Goal: Information Seeking & Learning: Check status

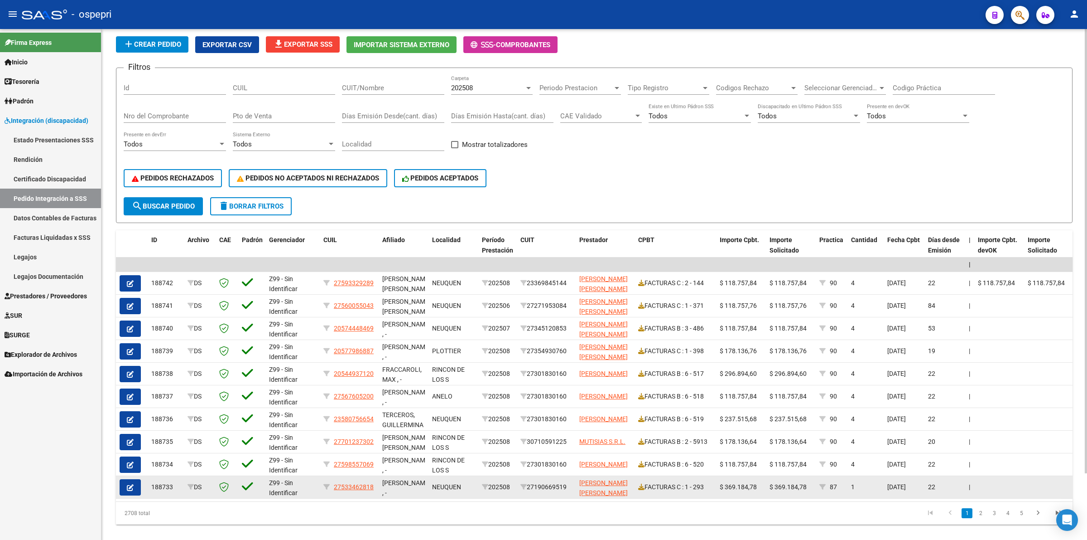
scroll to position [76, 0]
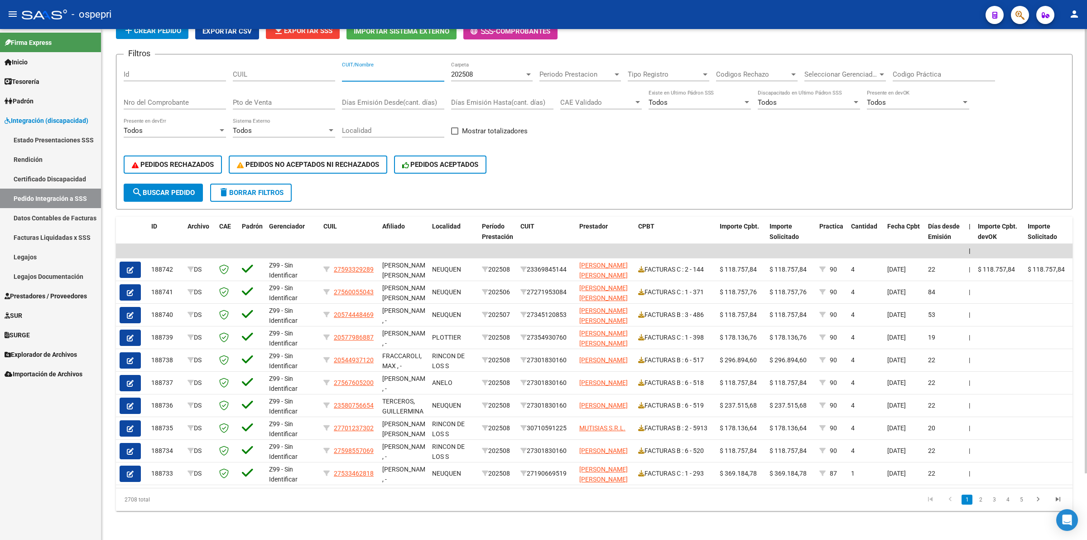
click at [384, 70] on input "CUIT/Nombre" at bounding box center [393, 74] width 102 height 8
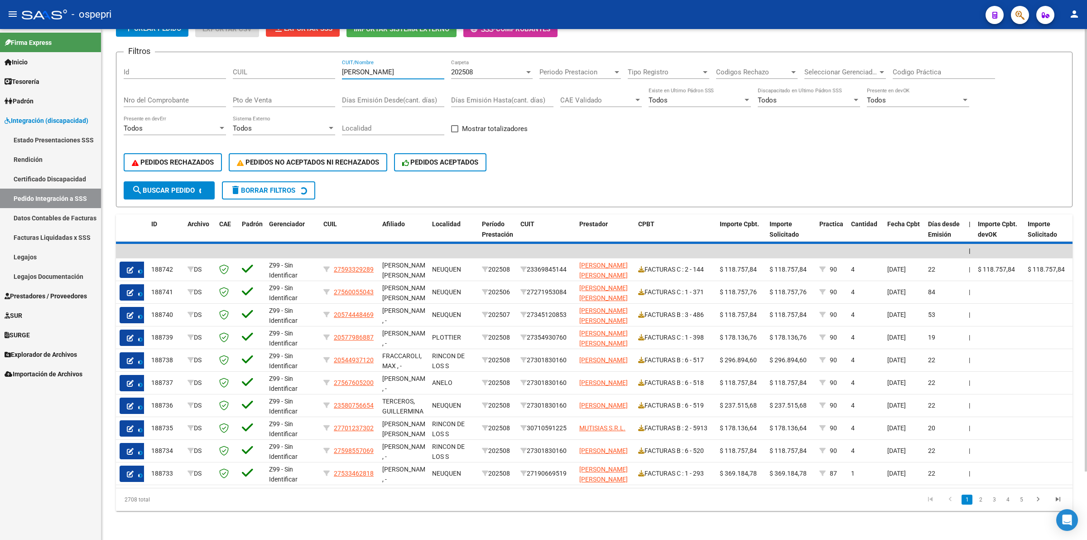
scroll to position [0, 0]
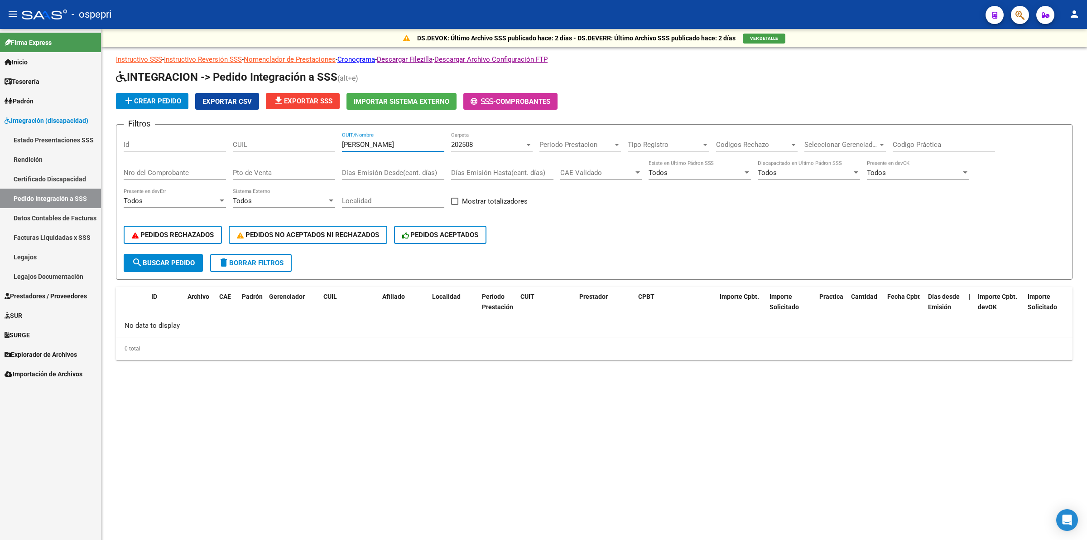
type input "[PERSON_NAME]"
click at [467, 141] on span "202508" at bounding box center [462, 144] width 22 height 8
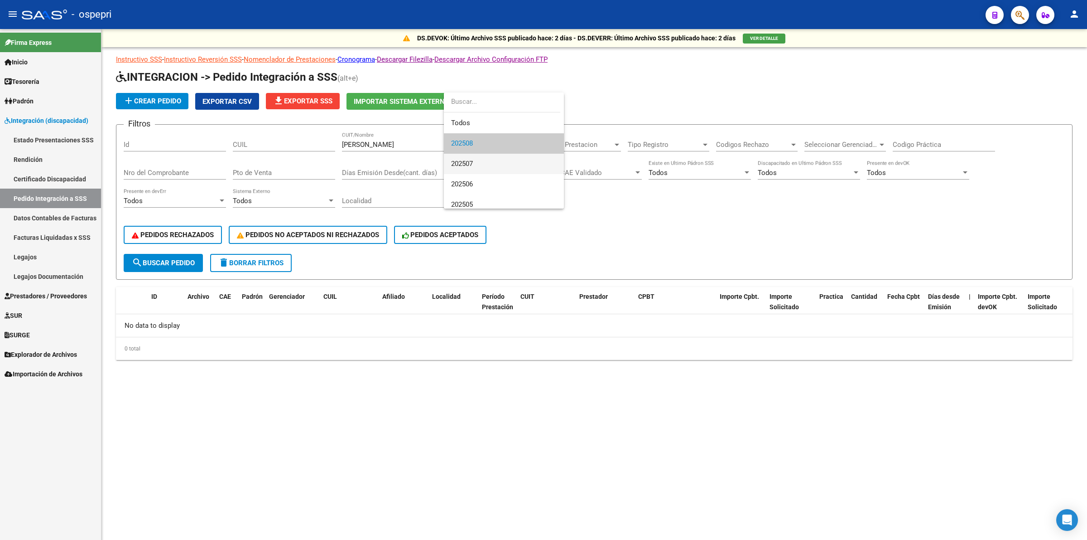
click at [483, 162] on span "202507" at bounding box center [504, 164] width 106 height 20
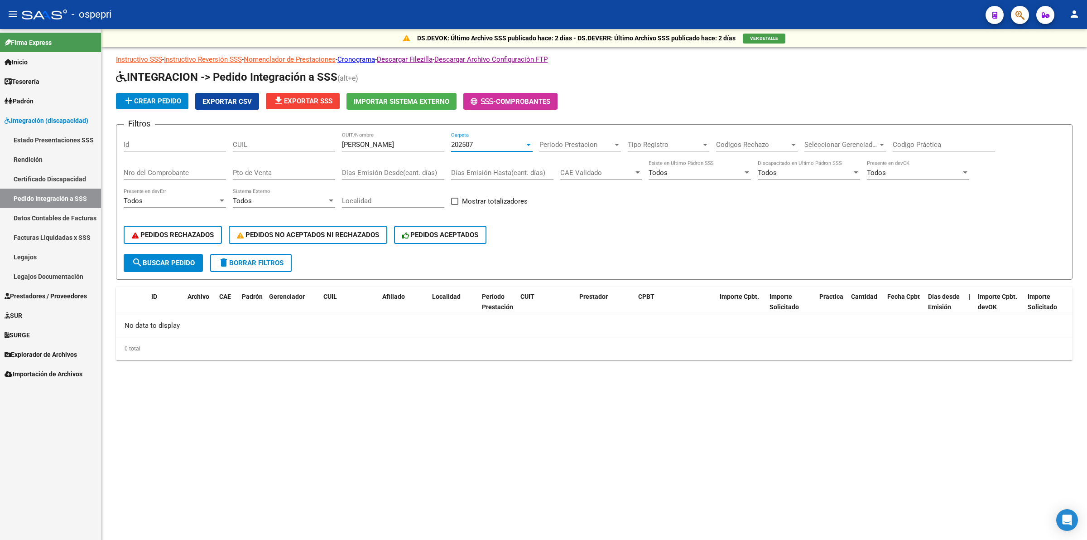
click at [467, 145] on span "202507" at bounding box center [462, 144] width 22 height 8
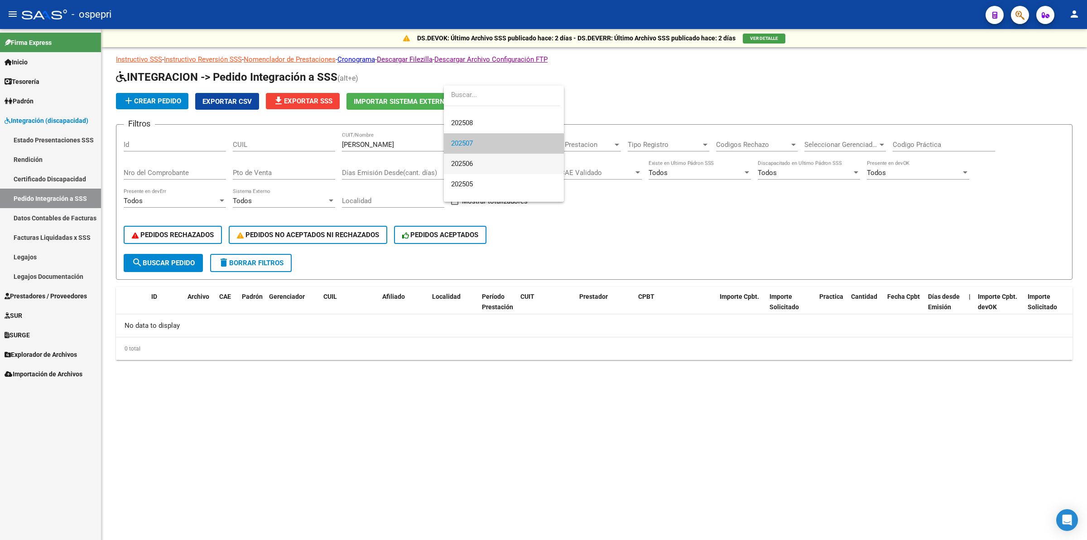
click at [474, 170] on span "202506" at bounding box center [504, 164] width 106 height 20
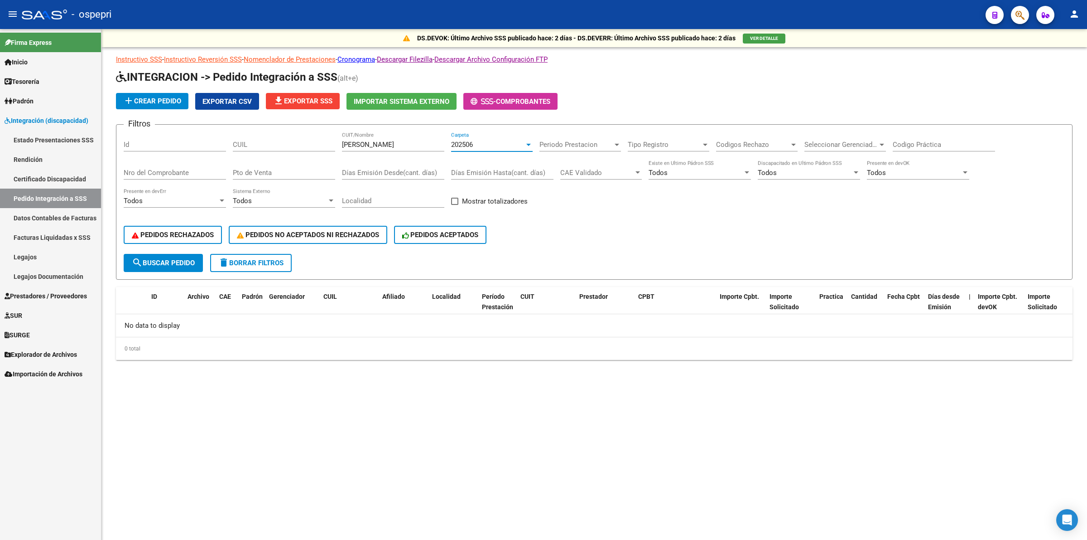
click at [467, 143] on span "202506" at bounding box center [462, 144] width 22 height 8
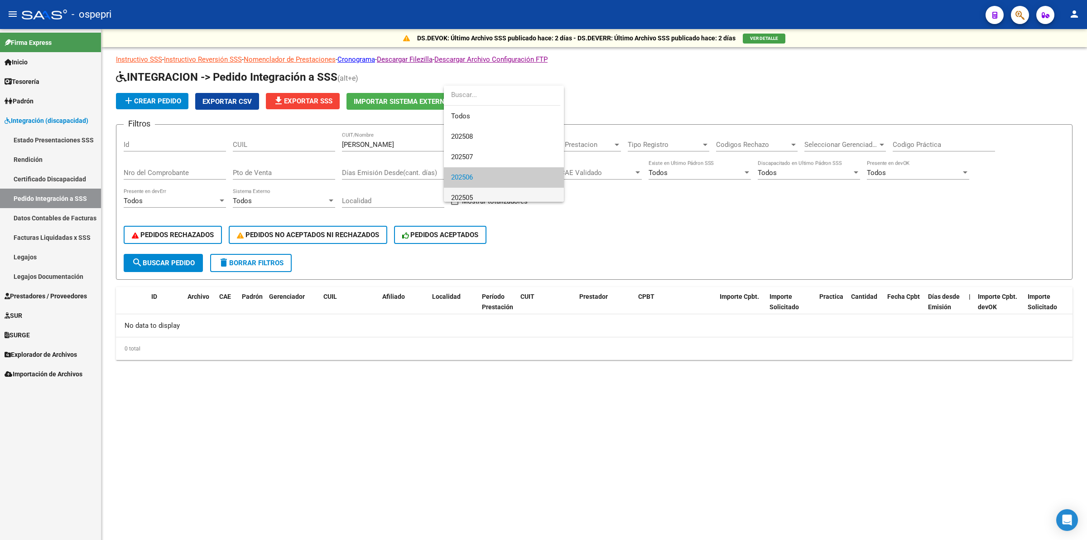
click at [473, 190] on span "202505" at bounding box center [504, 198] width 106 height 20
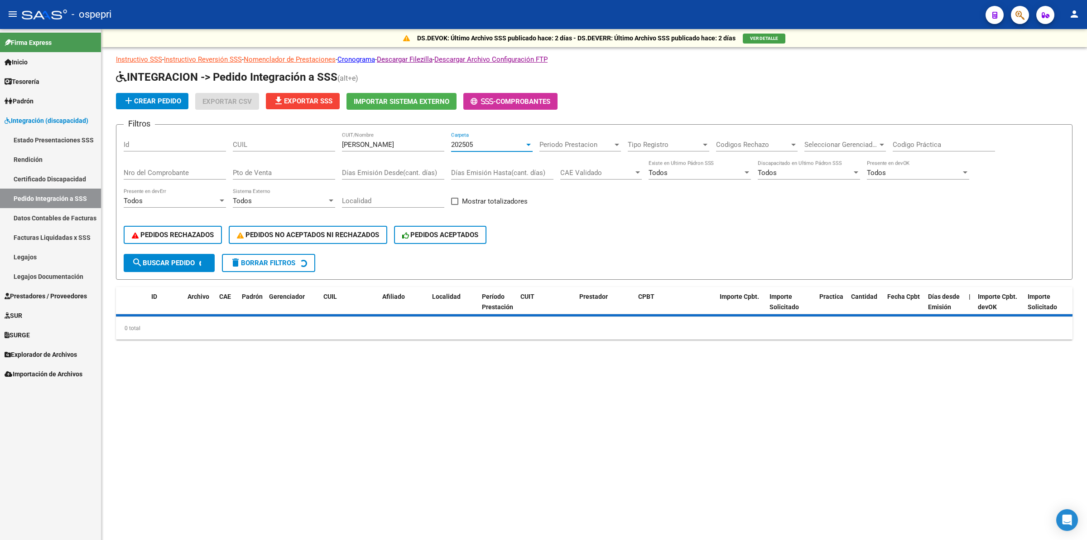
scroll to position [6, 0]
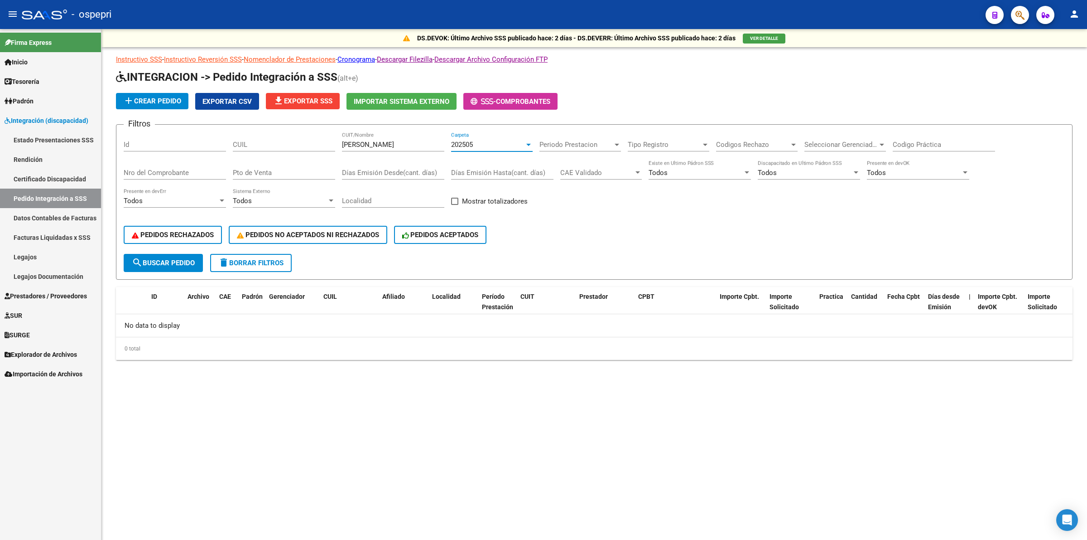
click at [486, 145] on div "202505" at bounding box center [487, 144] width 73 height 8
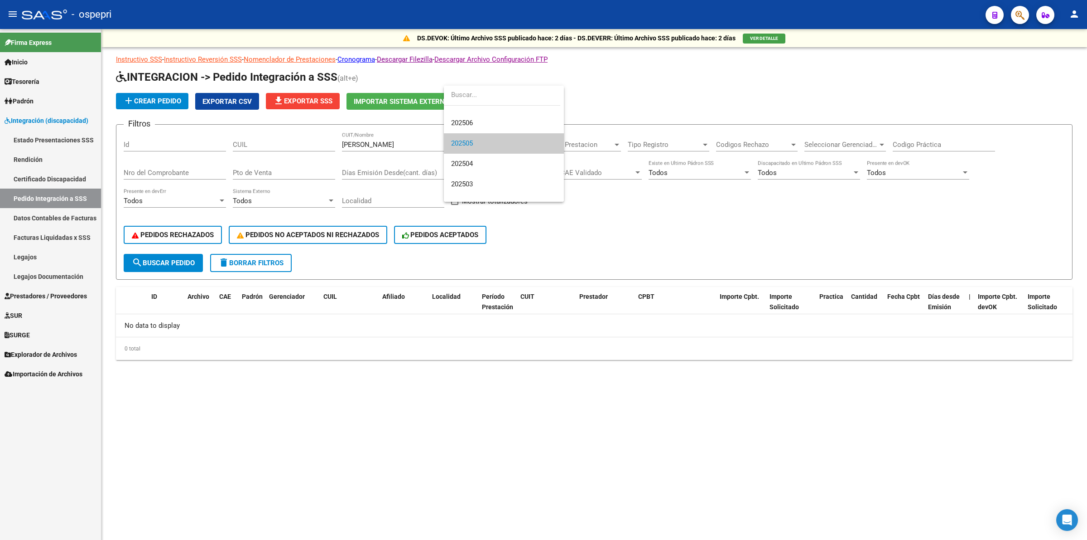
click at [366, 139] on div at bounding box center [543, 270] width 1087 height 540
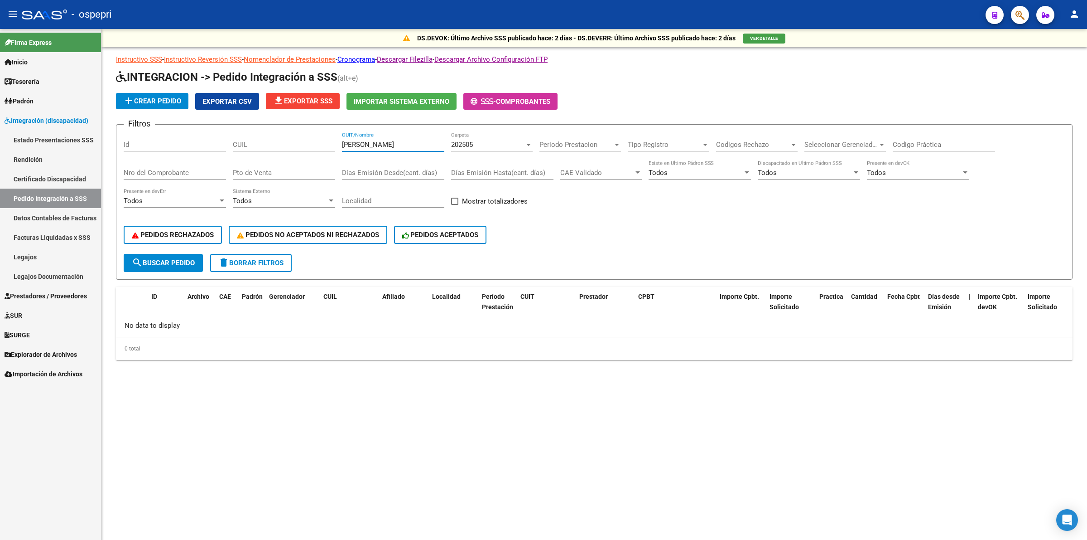
drag, startPoint x: 372, startPoint y: 143, endPoint x: 293, endPoint y: 123, distance: 82.2
click at [286, 134] on div "Filtros Id CUIL [PERSON_NAME] CUIT/Nombre 202505 Carpeta Periodo Prestacion Per…" at bounding box center [594, 193] width 941 height 122
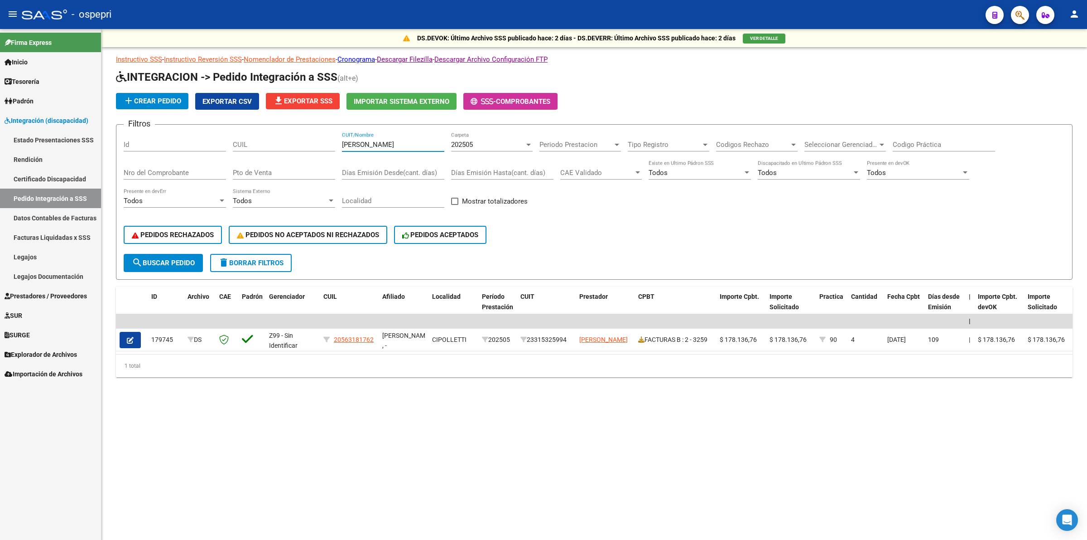
type input "[PERSON_NAME]"
click at [476, 142] on div "202505" at bounding box center [487, 144] width 73 height 8
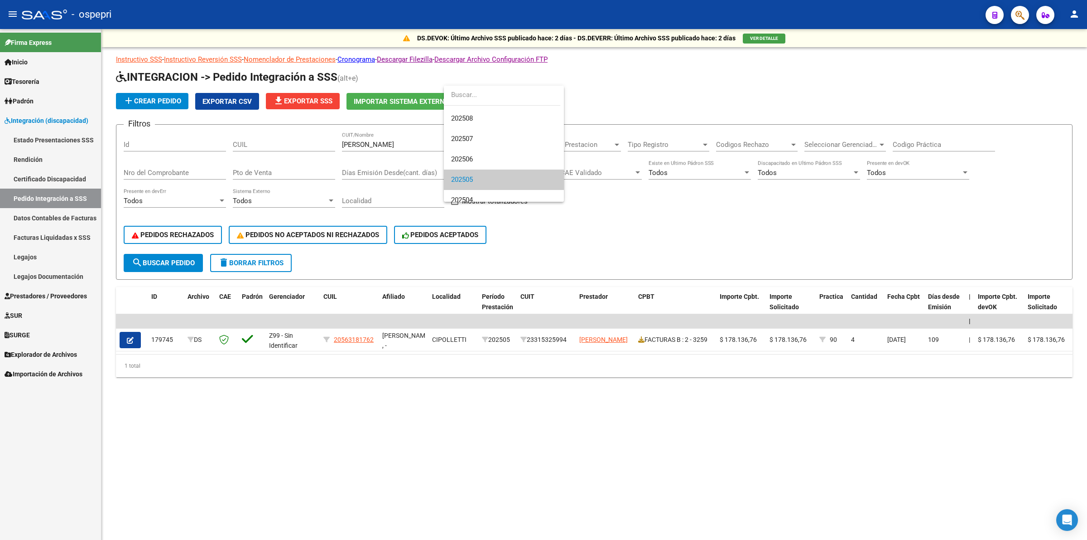
scroll to position [0, 0]
drag, startPoint x: 469, startPoint y: 139, endPoint x: 375, endPoint y: 200, distance: 112.3
click at [468, 139] on span "202508" at bounding box center [462, 136] width 22 height 8
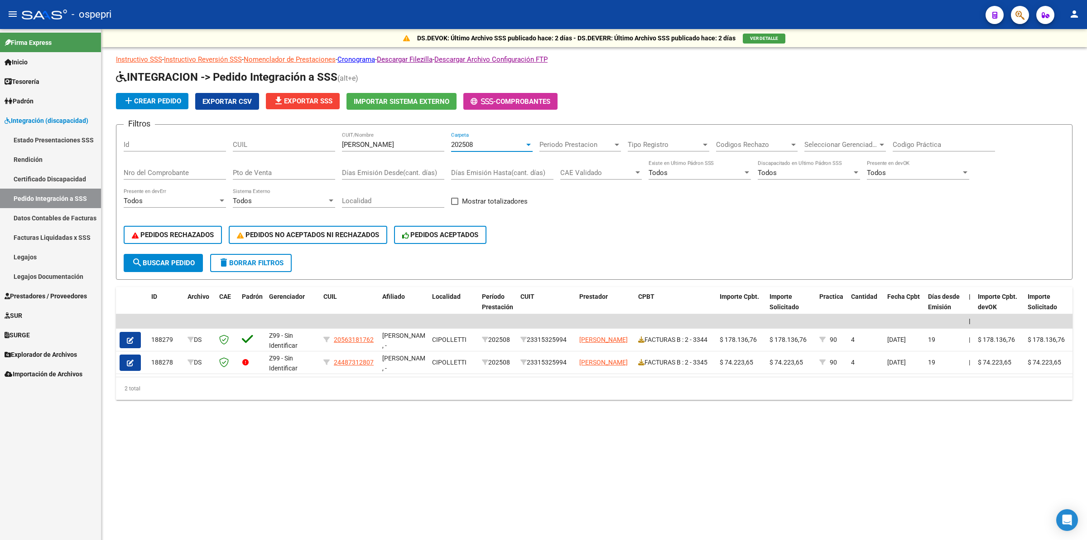
drag, startPoint x: 175, startPoint y: 257, endPoint x: 211, endPoint y: 252, distance: 36.1
click at [175, 259] on span "search Buscar Pedido" at bounding box center [163, 263] width 63 height 8
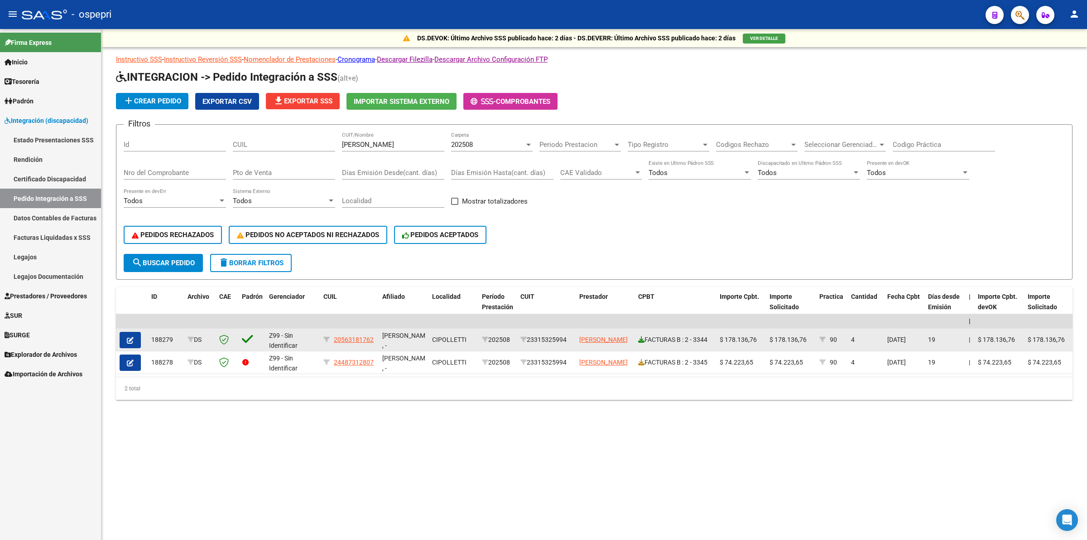
click at [642, 336] on icon at bounding box center [641, 339] width 6 height 6
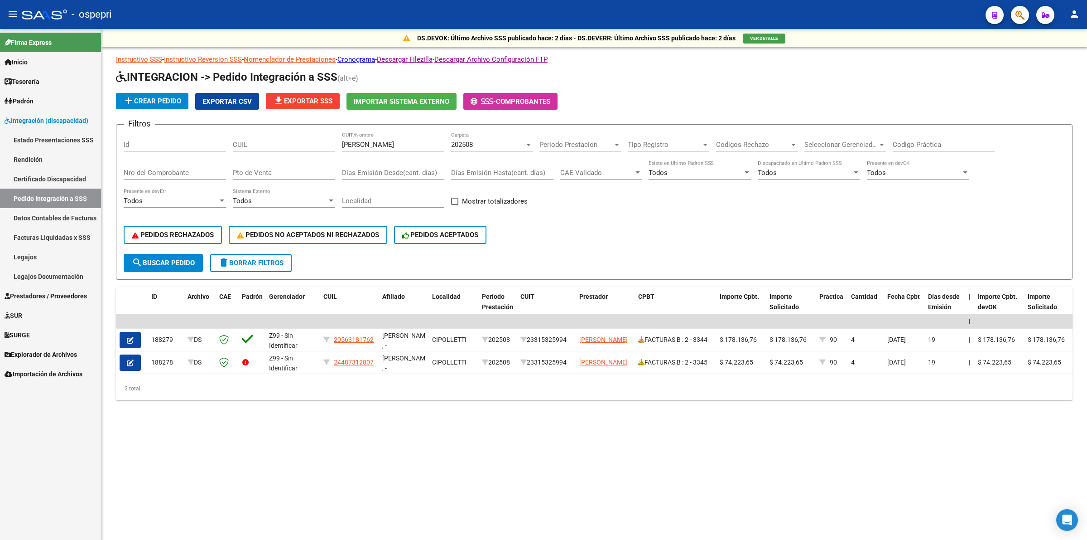
click at [456, 135] on div "202508 Carpeta" at bounding box center [492, 141] width 82 height 19
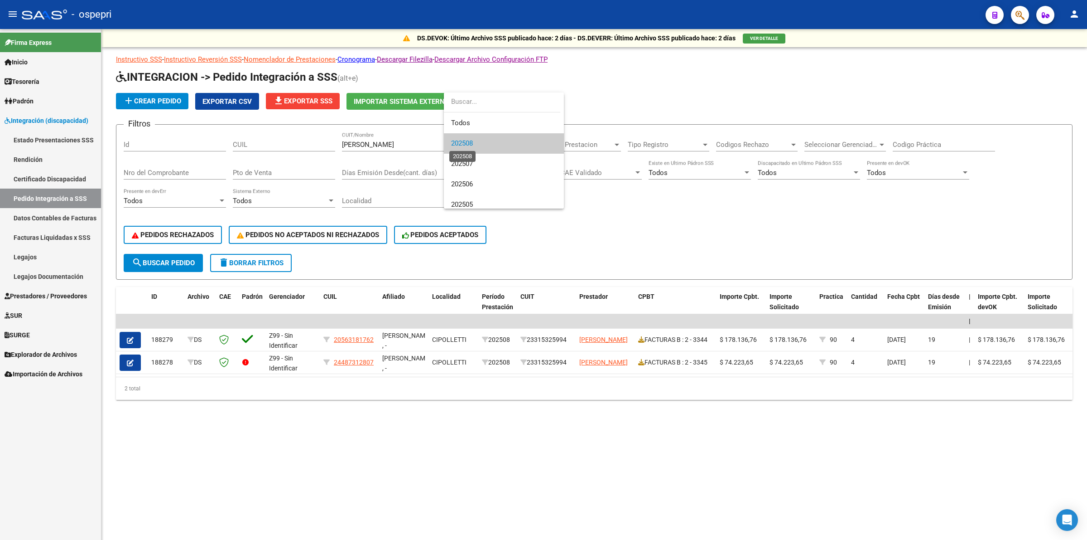
click at [460, 144] on span "202508" at bounding box center [462, 143] width 22 height 8
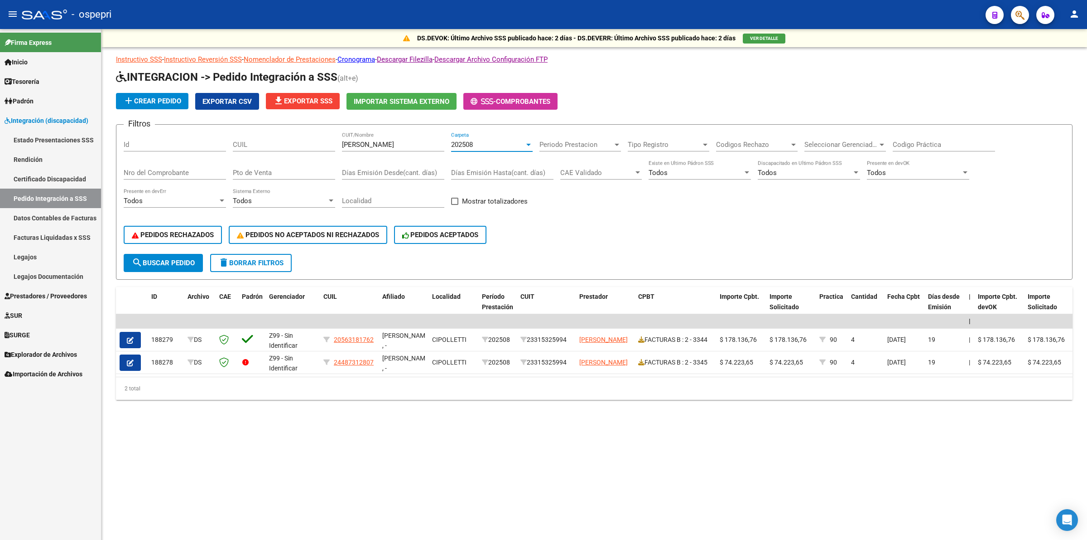
click at [460, 144] on span "202508" at bounding box center [462, 144] width 22 height 8
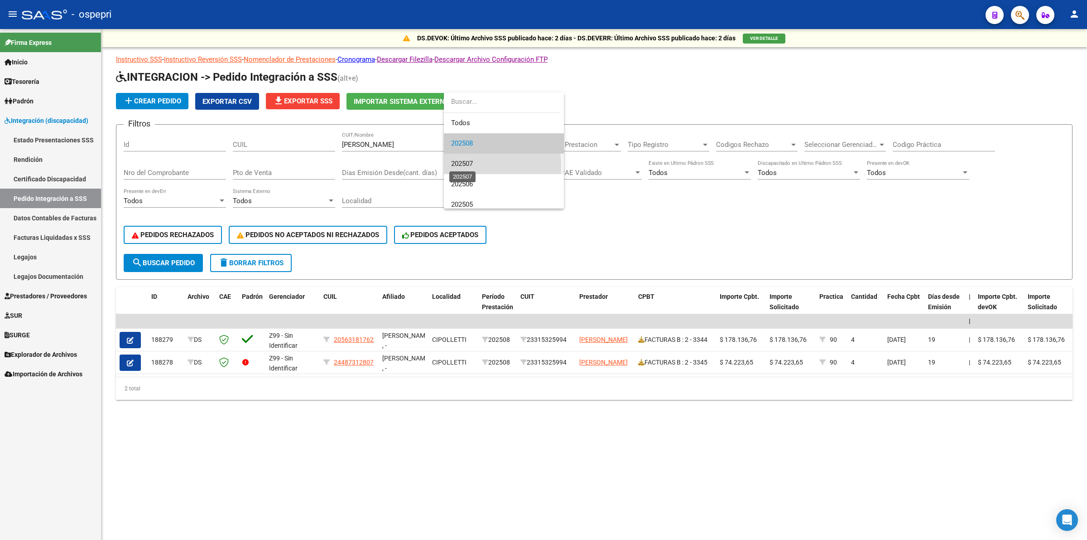
click at [464, 165] on span "202507" at bounding box center [462, 163] width 22 height 8
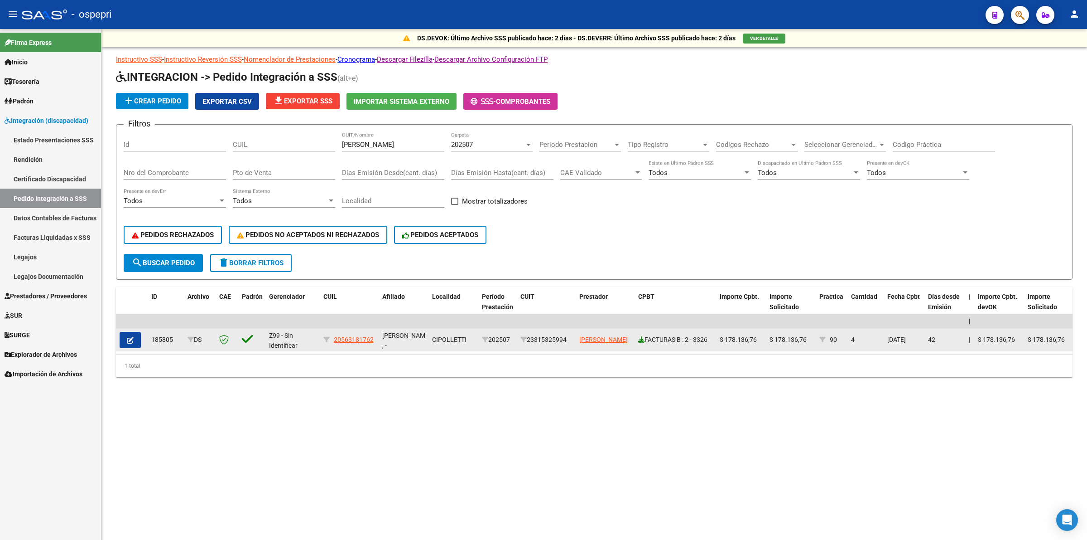
click at [640, 338] on icon at bounding box center [641, 339] width 6 height 6
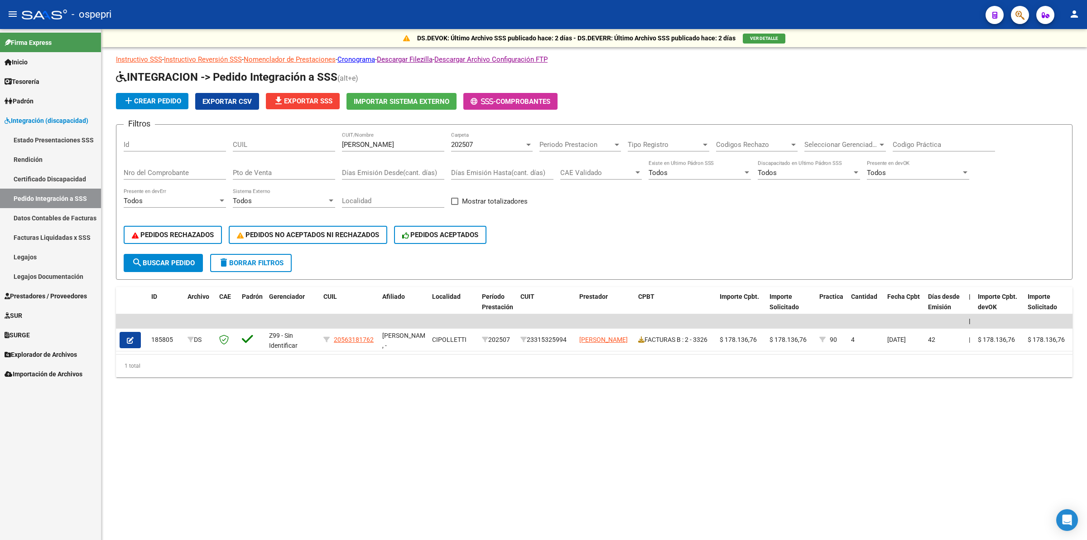
click at [43, 299] on span "Prestadores / Proveedores" at bounding box center [46, 296] width 82 height 10
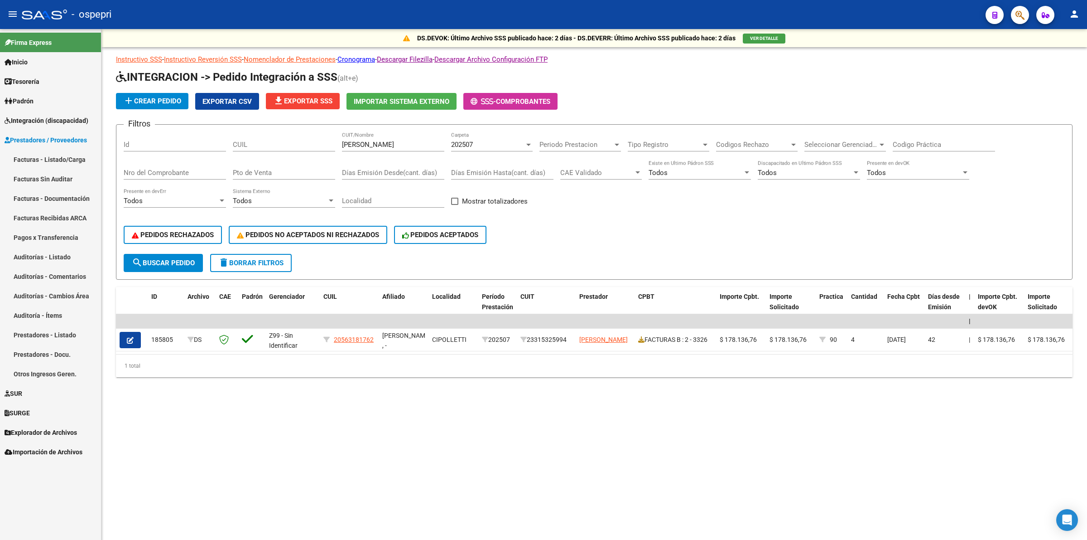
click at [59, 163] on link "Facturas - Listado/Carga" at bounding box center [50, 159] width 101 height 19
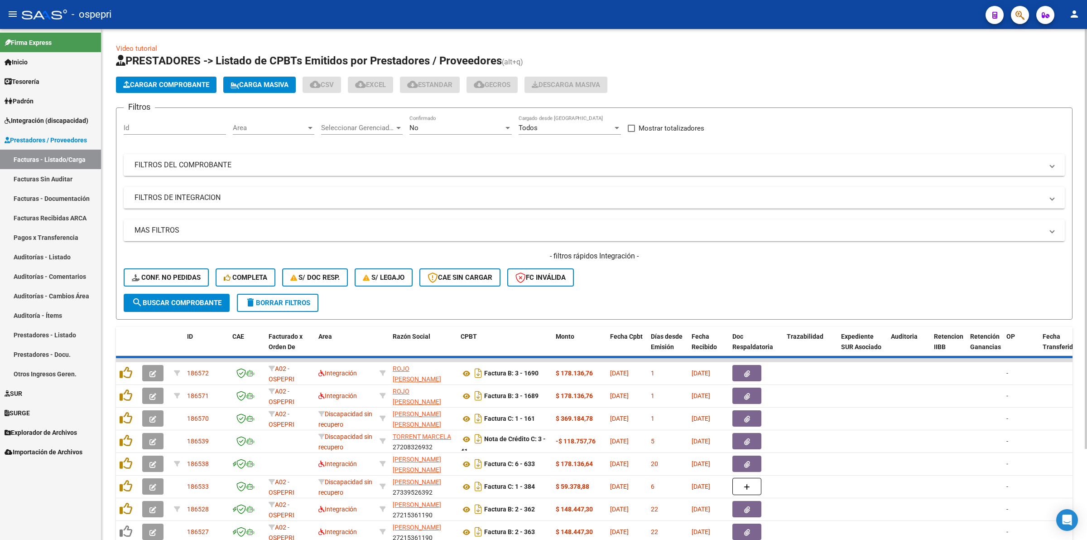
click at [195, 169] on mat-panel-title "FILTROS DEL COMPROBANTE" at bounding box center [589, 165] width 909 height 10
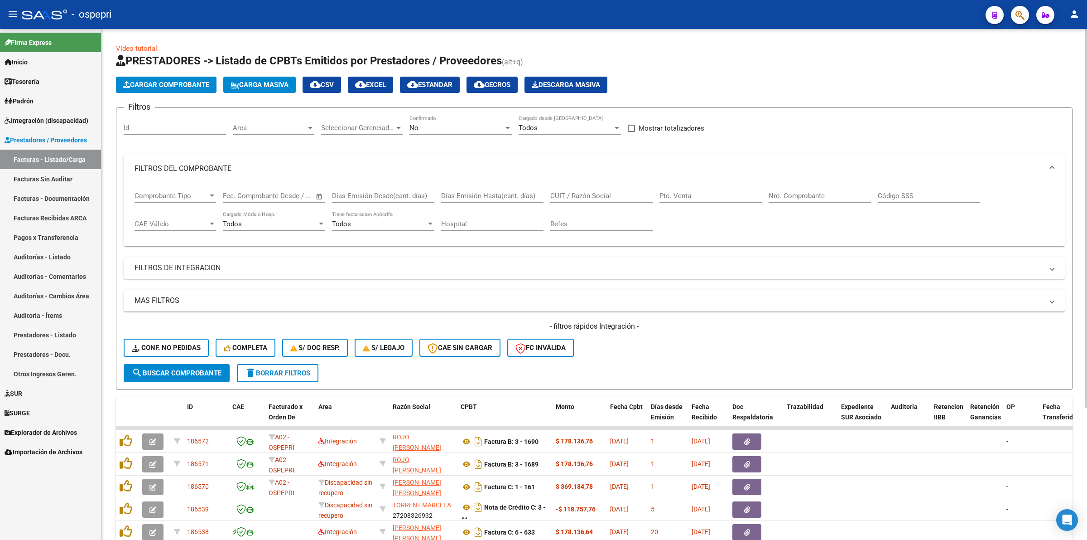
click at [585, 193] on input "CUIT / Razón Social" at bounding box center [601, 196] width 102 height 8
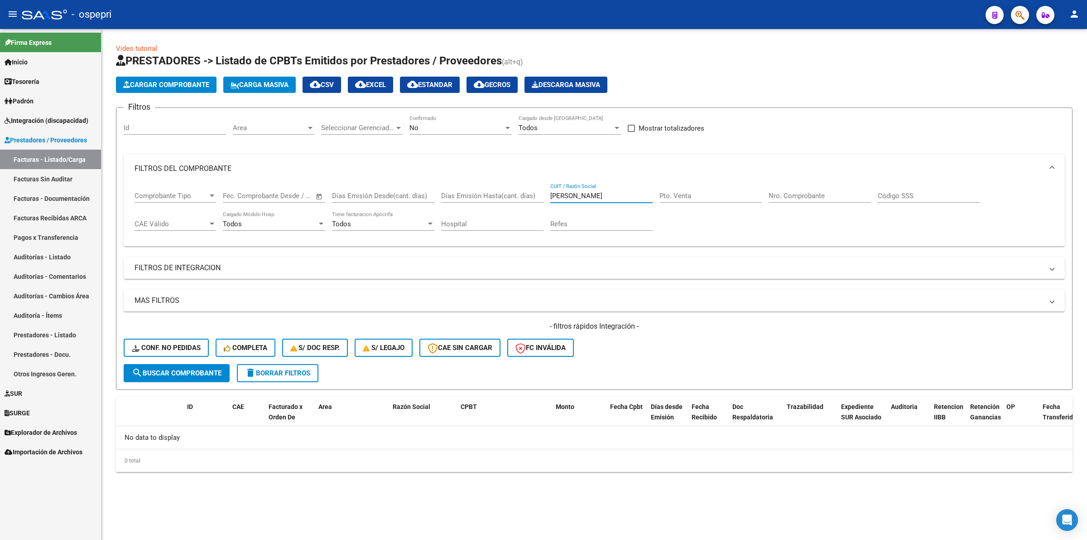
type input "[PERSON_NAME]"
click at [44, 119] on span "Integración (discapacidad)" at bounding box center [47, 121] width 84 height 10
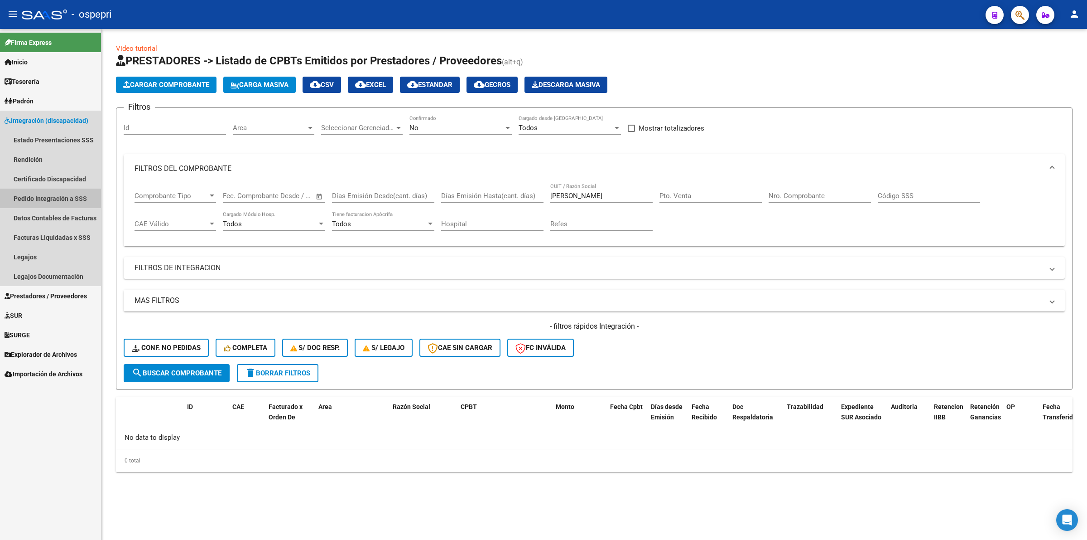
click at [77, 199] on link "Pedido Integración a SSS" at bounding box center [50, 197] width 101 height 19
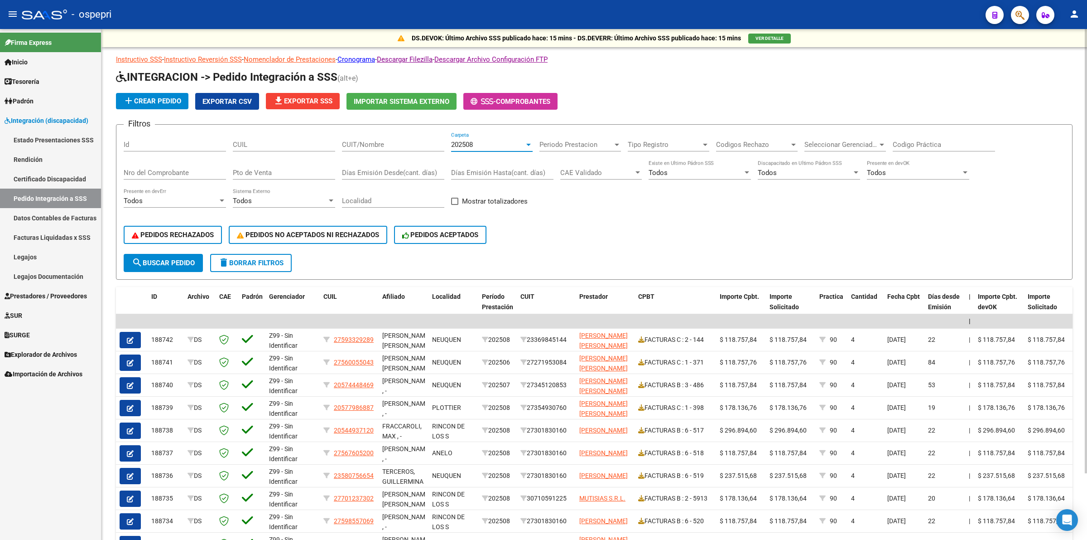
click at [463, 144] on span "202508" at bounding box center [462, 144] width 22 height 8
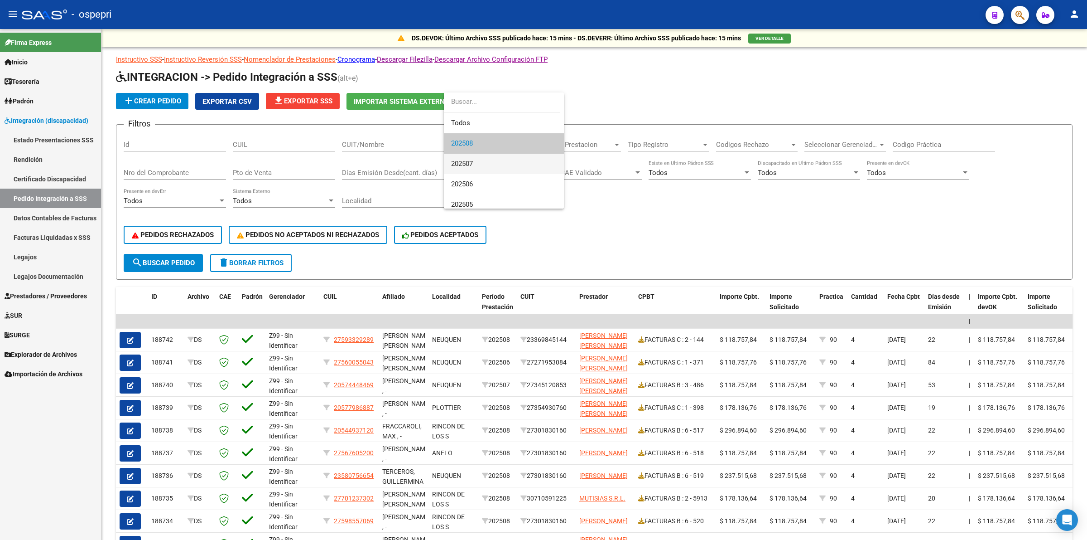
click at [489, 164] on span "202507" at bounding box center [504, 164] width 106 height 20
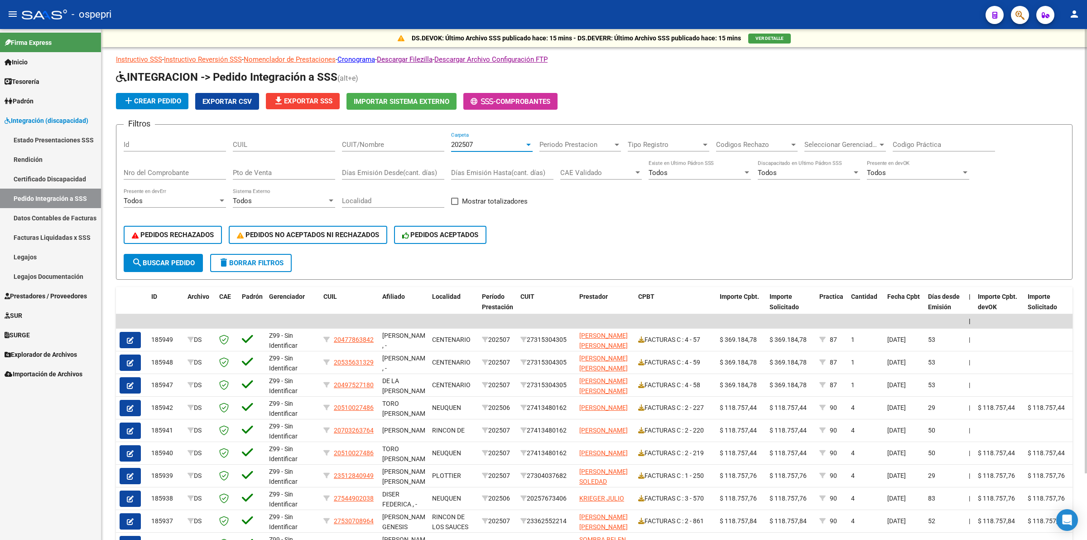
click at [466, 145] on span "202507" at bounding box center [462, 144] width 22 height 8
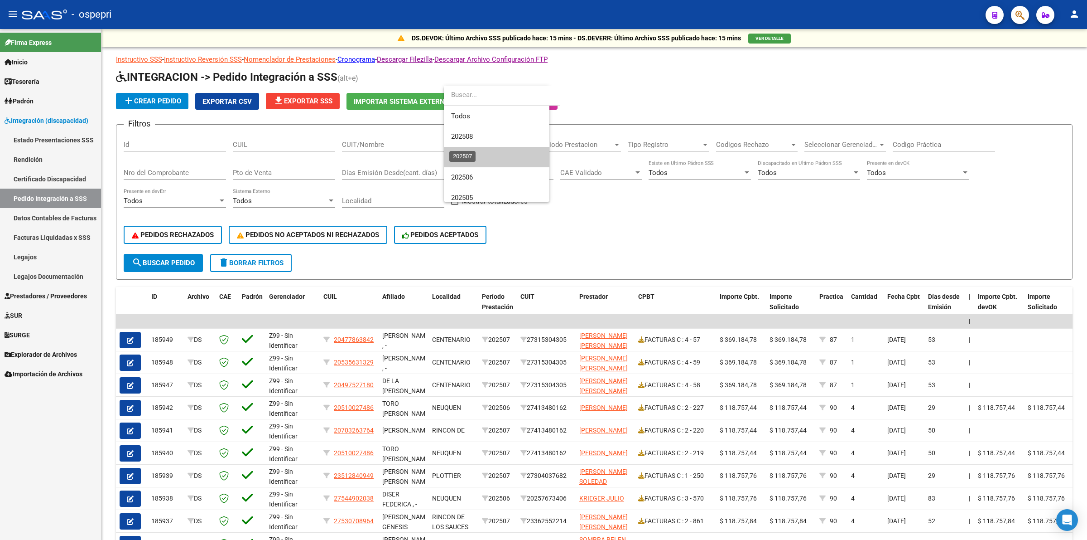
scroll to position [14, 0]
click at [469, 125] on span "202508" at bounding box center [462, 123] width 22 height 8
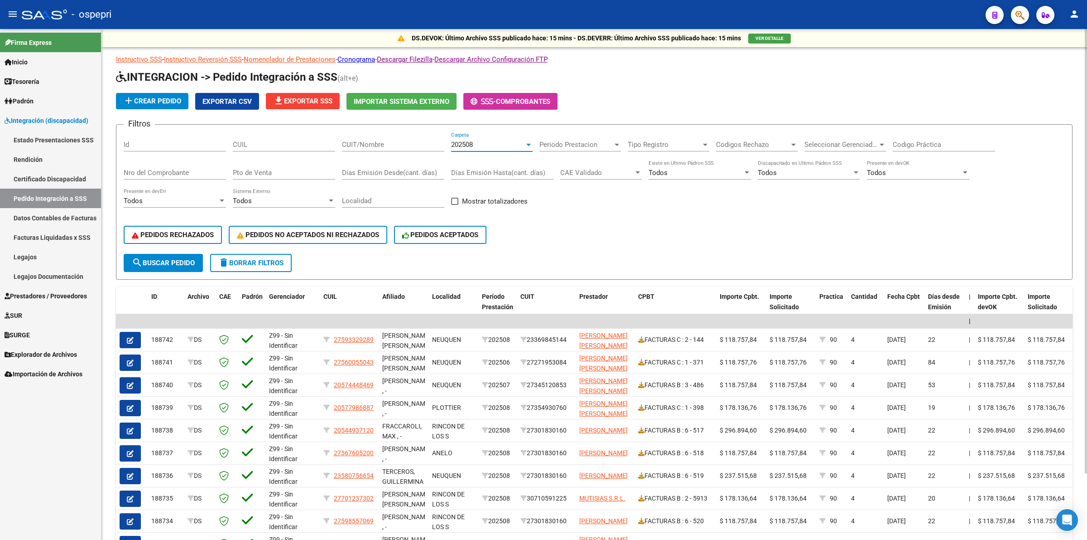
click at [366, 144] on input "CUIT/Nombre" at bounding box center [393, 144] width 102 height 8
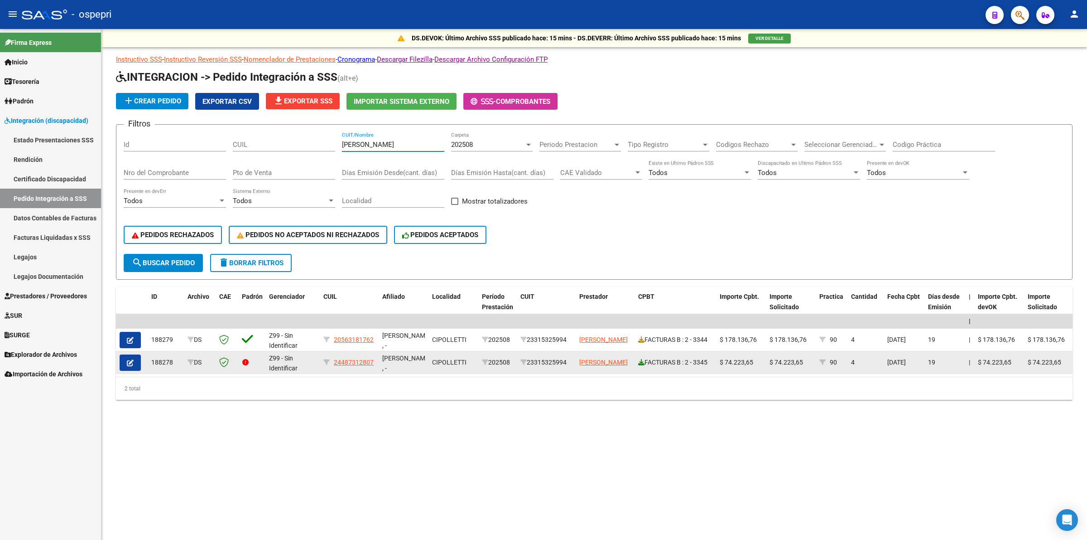
type input "[PERSON_NAME]"
click at [641, 361] on icon at bounding box center [641, 362] width 6 height 6
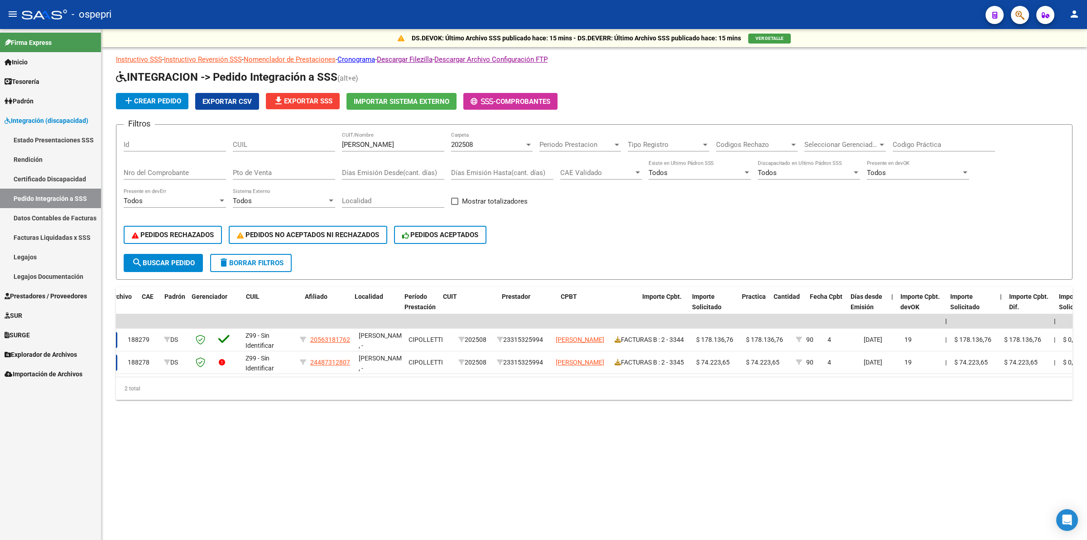
scroll to position [0, 0]
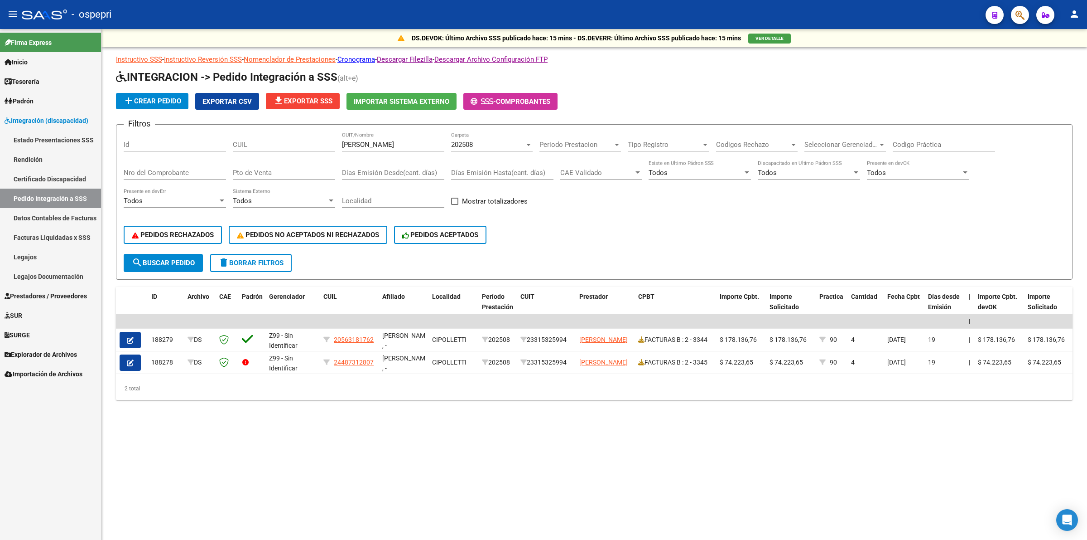
click at [475, 145] on div "202508" at bounding box center [487, 144] width 73 height 8
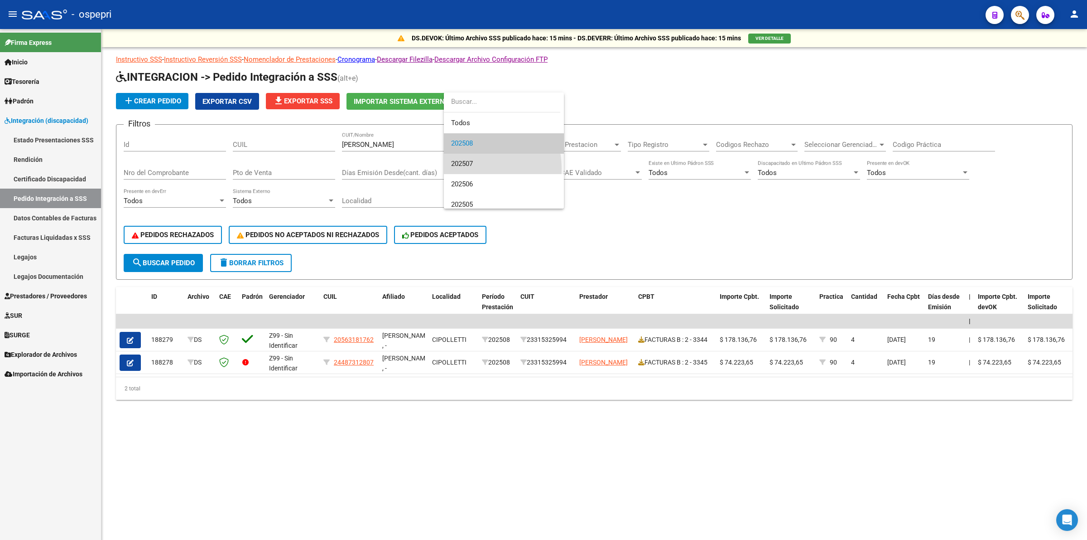
click at [474, 168] on span "202507" at bounding box center [504, 164] width 106 height 20
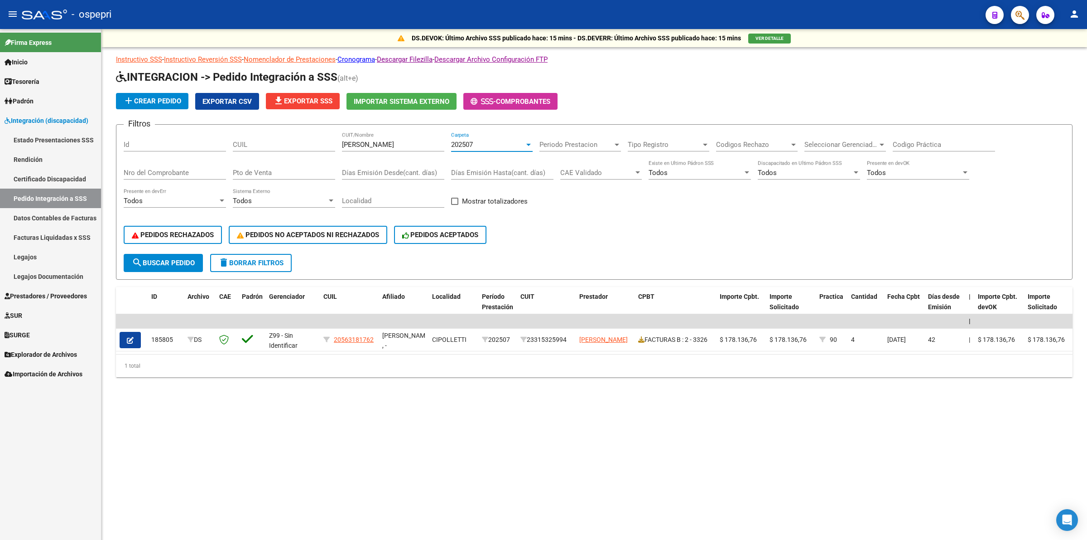
click at [469, 143] on span "202507" at bounding box center [462, 144] width 22 height 8
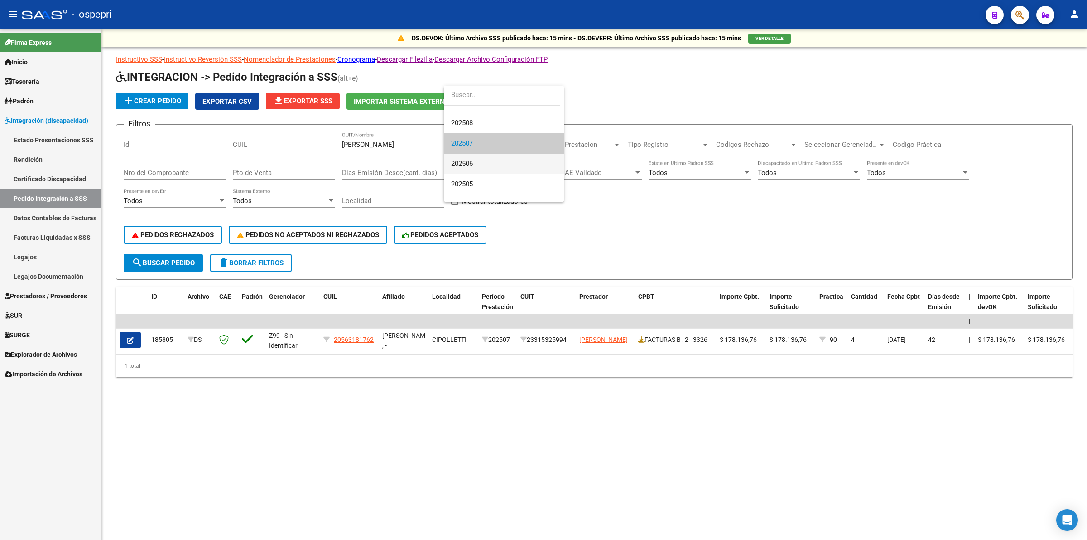
click at [478, 169] on span "202506" at bounding box center [504, 164] width 106 height 20
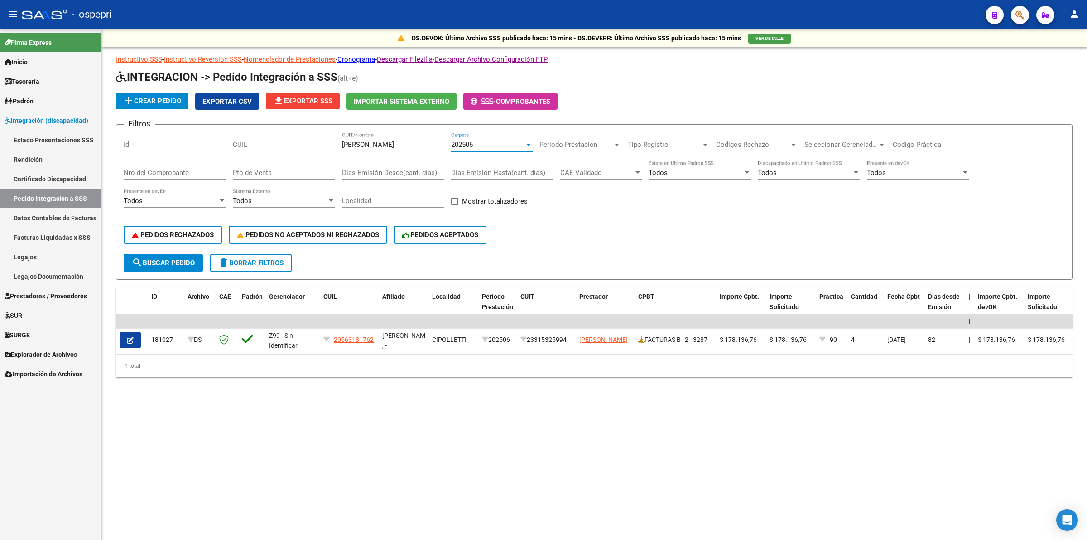
click at [474, 144] on div "202506" at bounding box center [487, 144] width 73 height 8
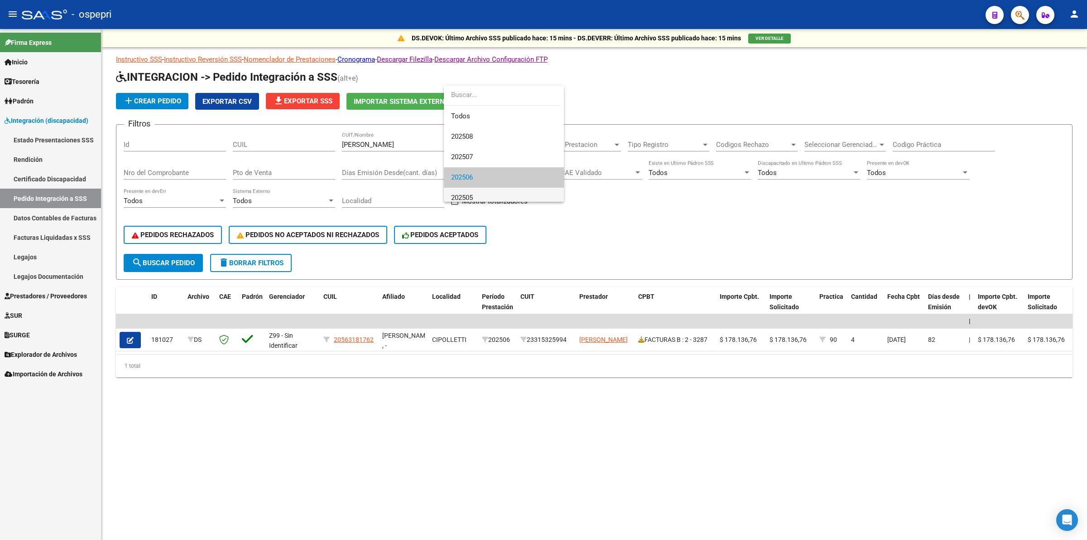
scroll to position [34, 0]
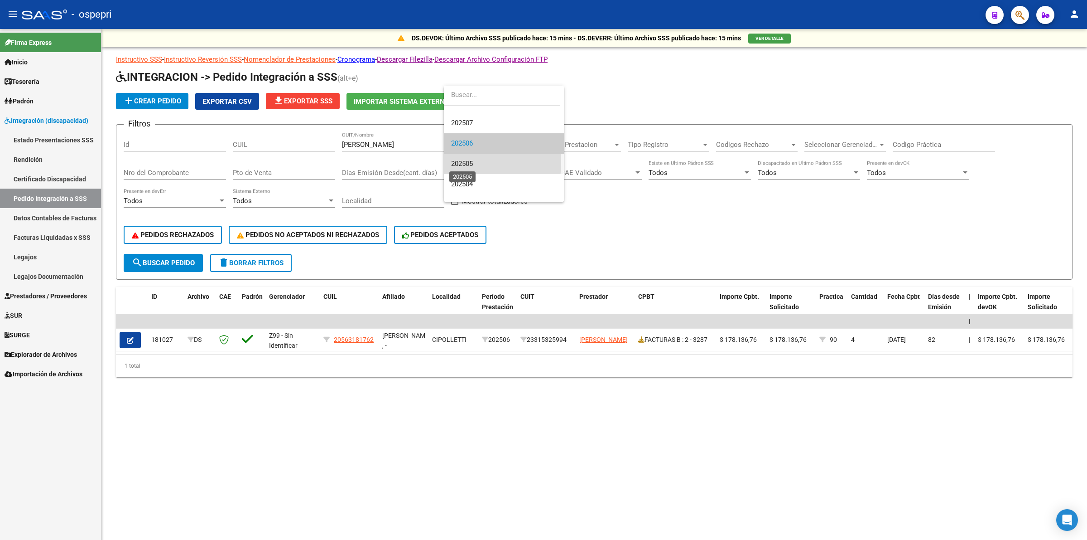
click at [472, 163] on span "202505" at bounding box center [462, 163] width 22 height 8
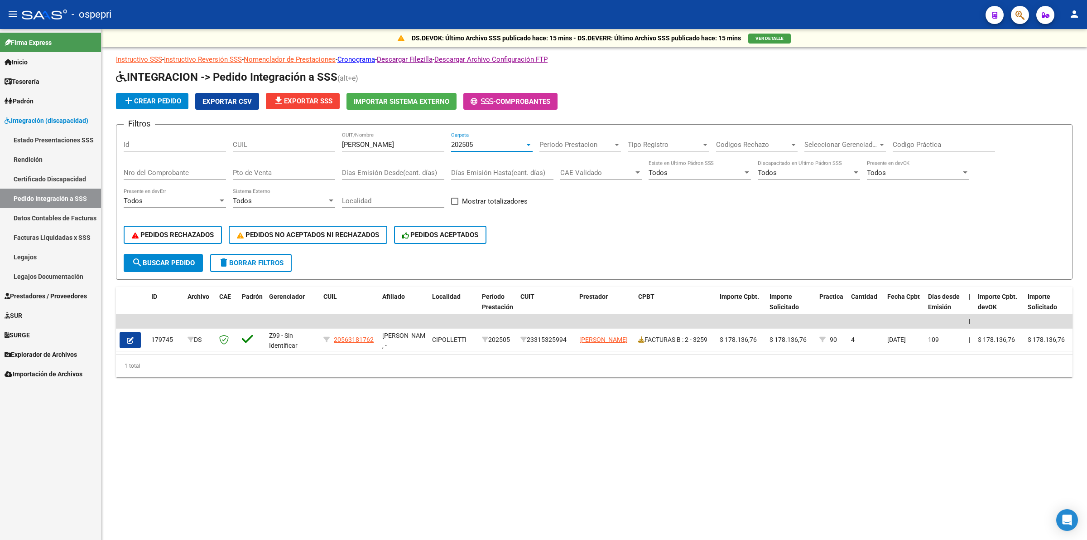
click at [473, 143] on span "202505" at bounding box center [462, 144] width 22 height 8
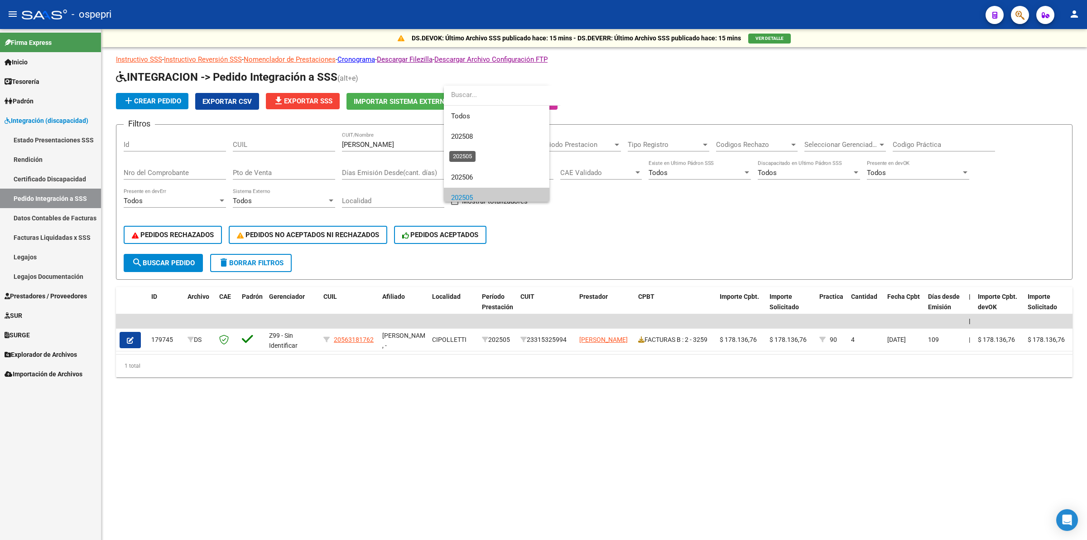
scroll to position [54, 0]
click at [483, 165] on span "202504" at bounding box center [504, 164] width 106 height 20
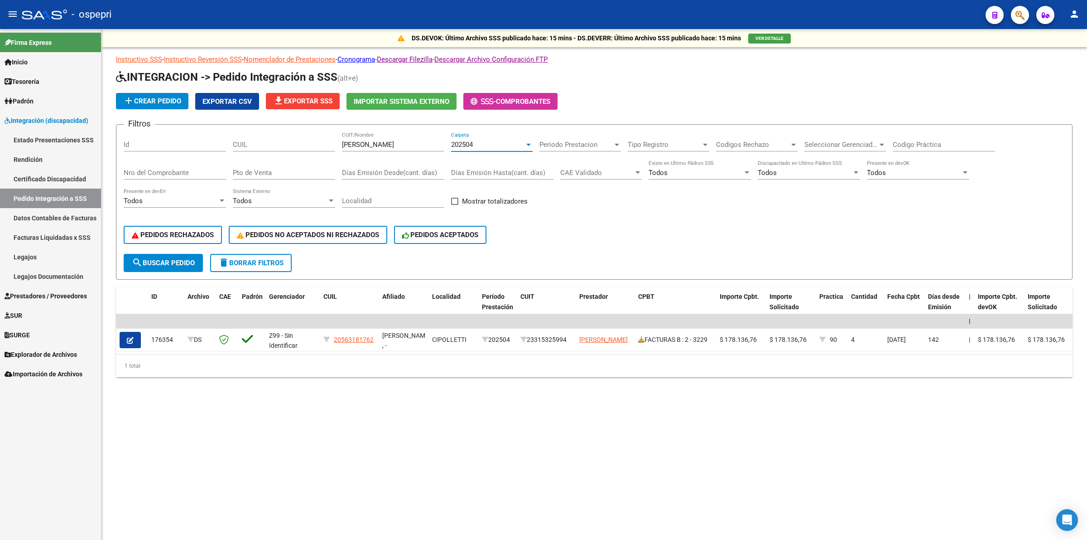
click at [474, 143] on div "202504" at bounding box center [487, 144] width 73 height 8
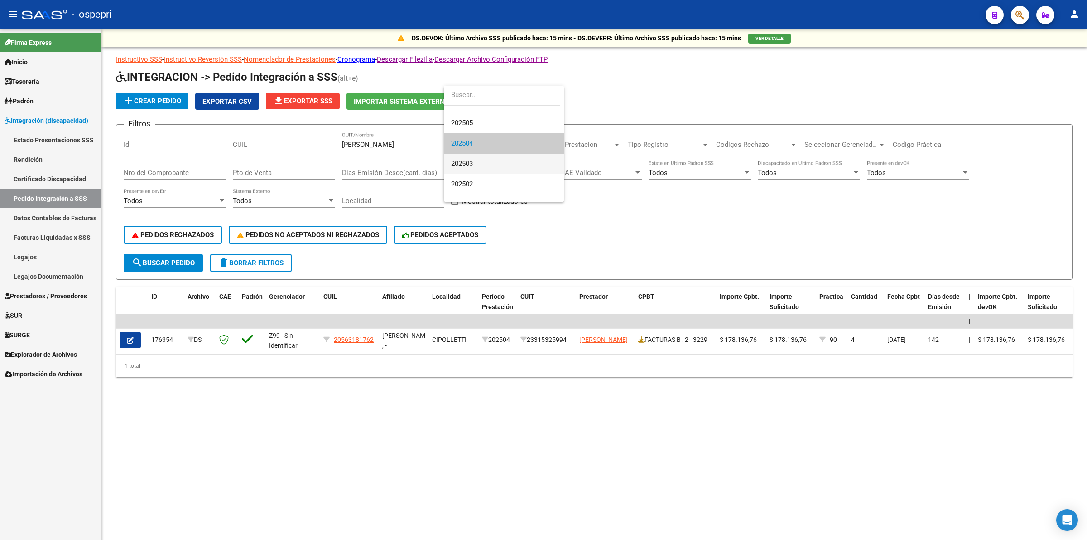
click at [477, 172] on span "202503" at bounding box center [504, 164] width 106 height 20
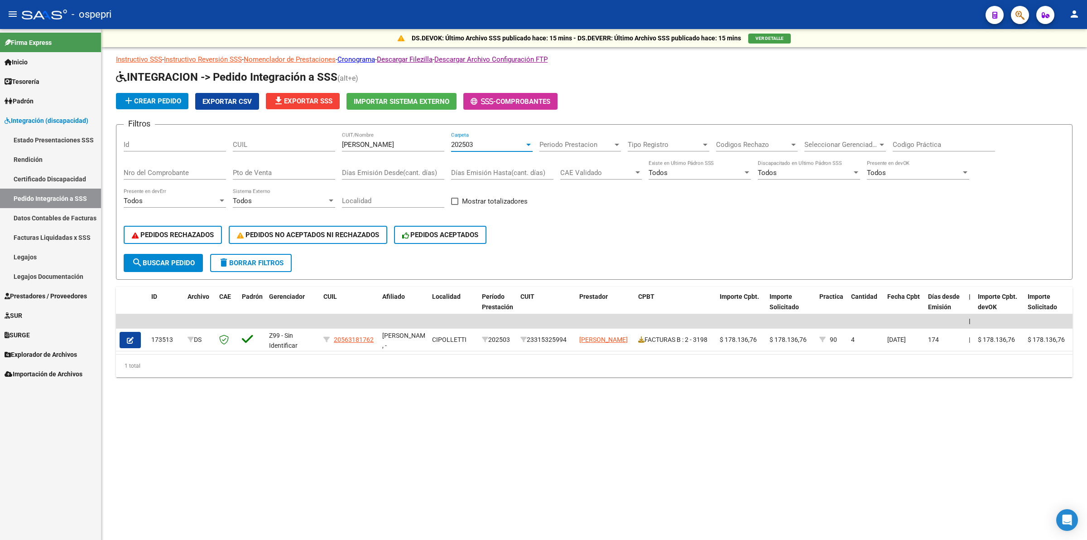
click at [472, 140] on span "202503" at bounding box center [462, 144] width 22 height 8
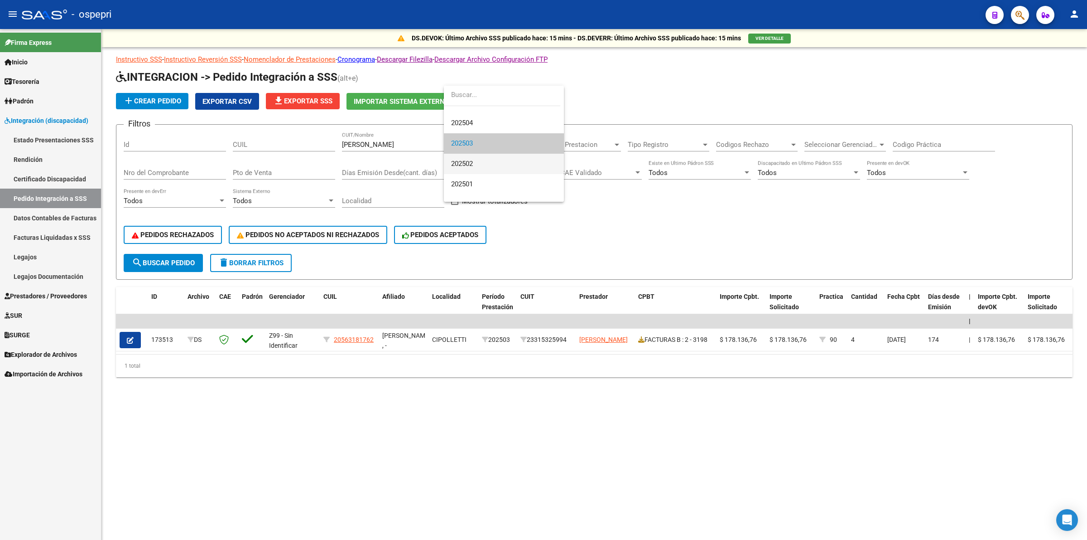
click at [476, 162] on span "202502" at bounding box center [504, 164] width 106 height 20
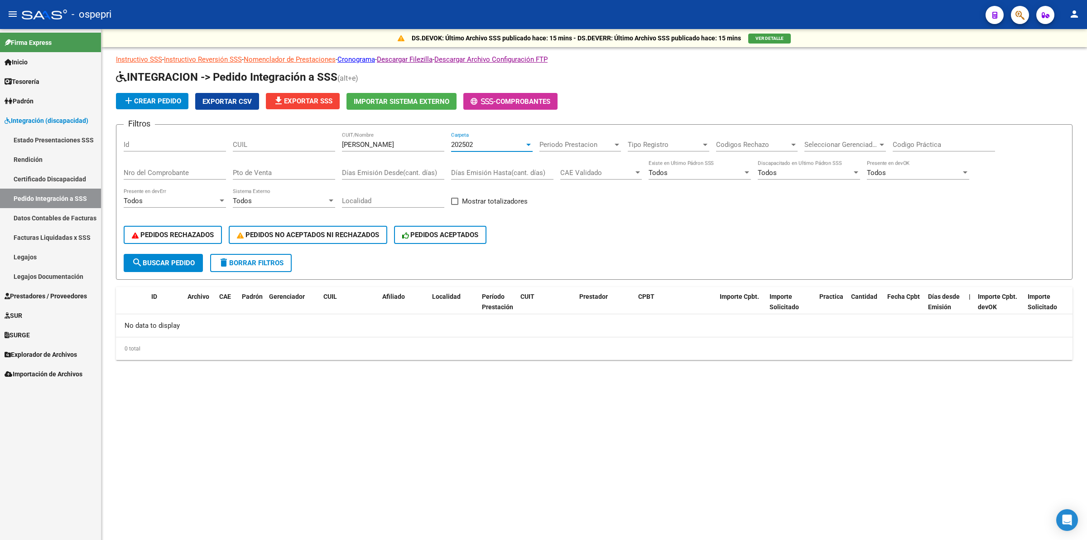
click at [476, 140] on div "202502" at bounding box center [487, 144] width 73 height 8
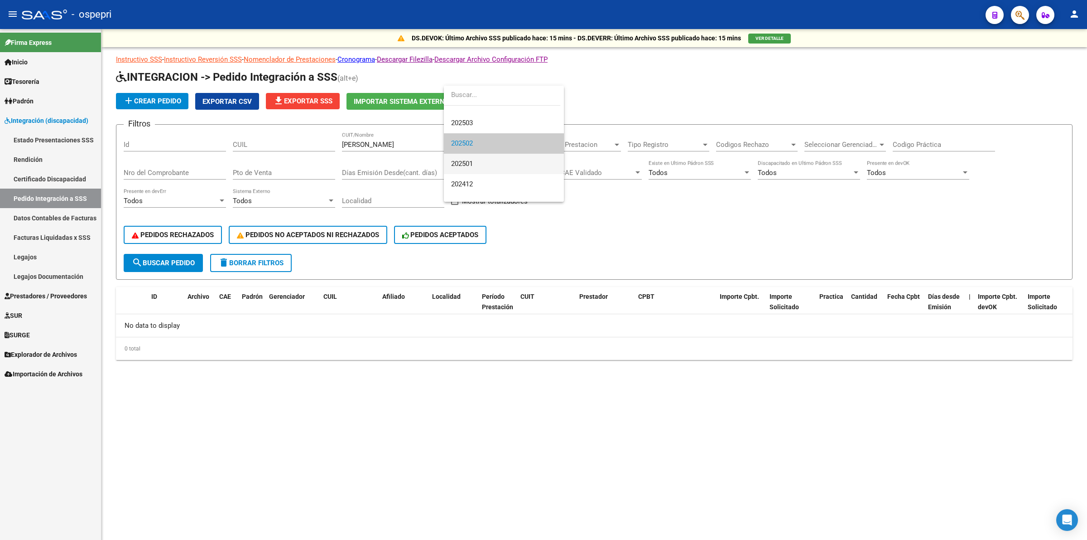
click at [470, 159] on span "202501" at bounding box center [504, 164] width 106 height 20
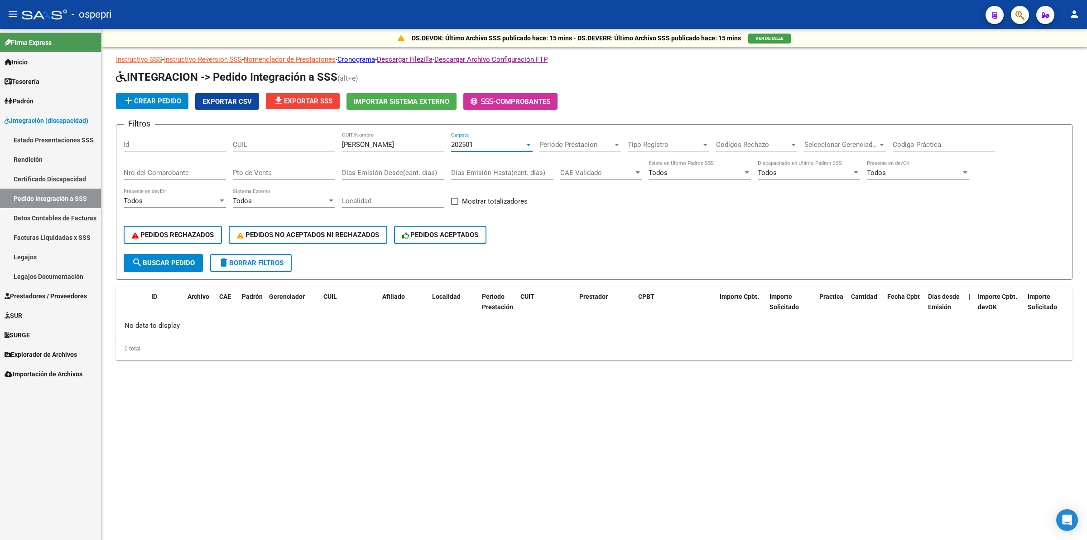
click at [482, 140] on div "202501" at bounding box center [487, 144] width 73 height 8
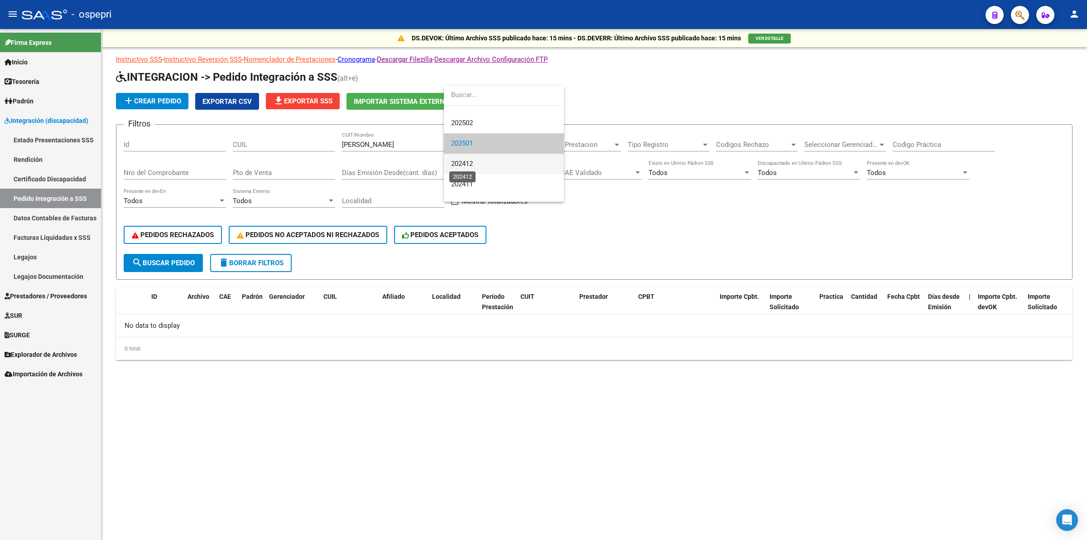
click at [471, 166] on span "202412" at bounding box center [462, 163] width 22 height 8
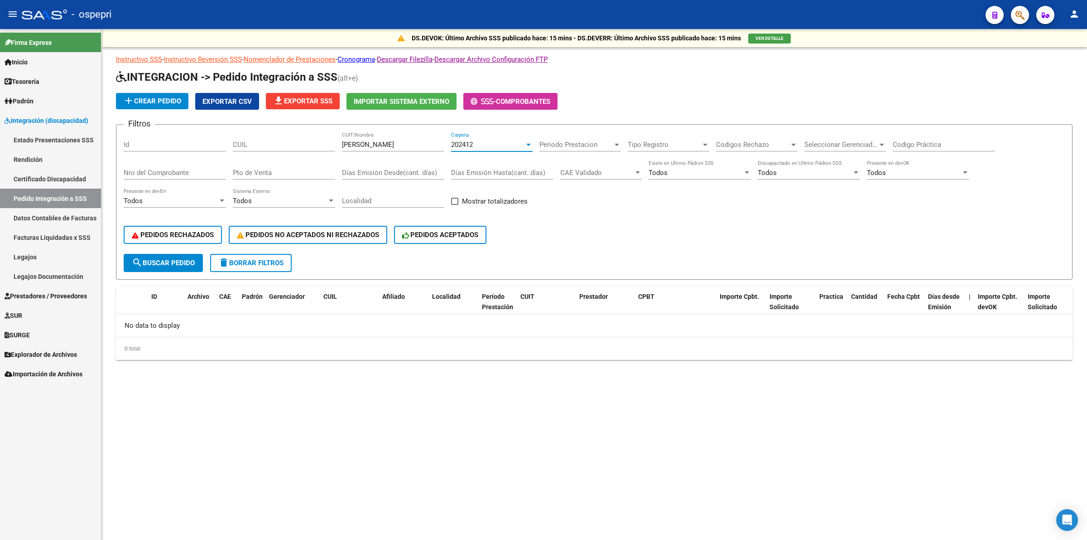
click at [472, 143] on span "202412" at bounding box center [462, 144] width 22 height 8
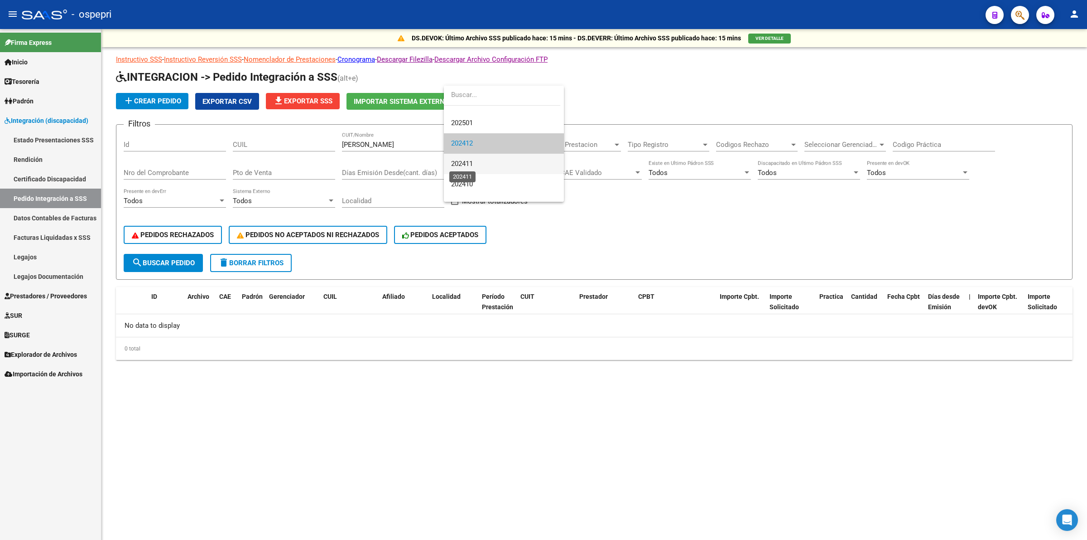
click at [471, 166] on span "202411" at bounding box center [462, 163] width 22 height 8
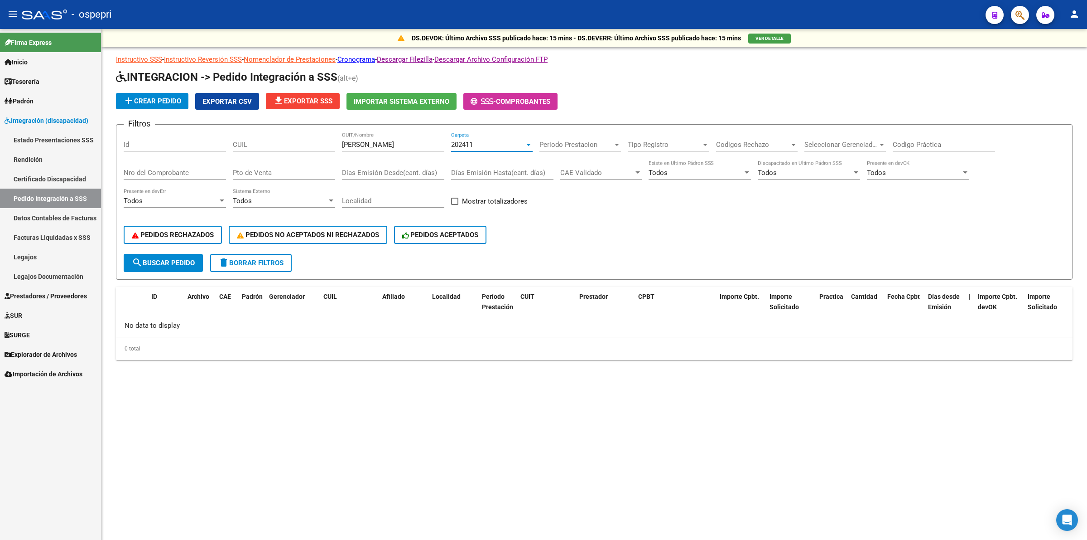
click at [469, 142] on span "202411" at bounding box center [462, 144] width 22 height 8
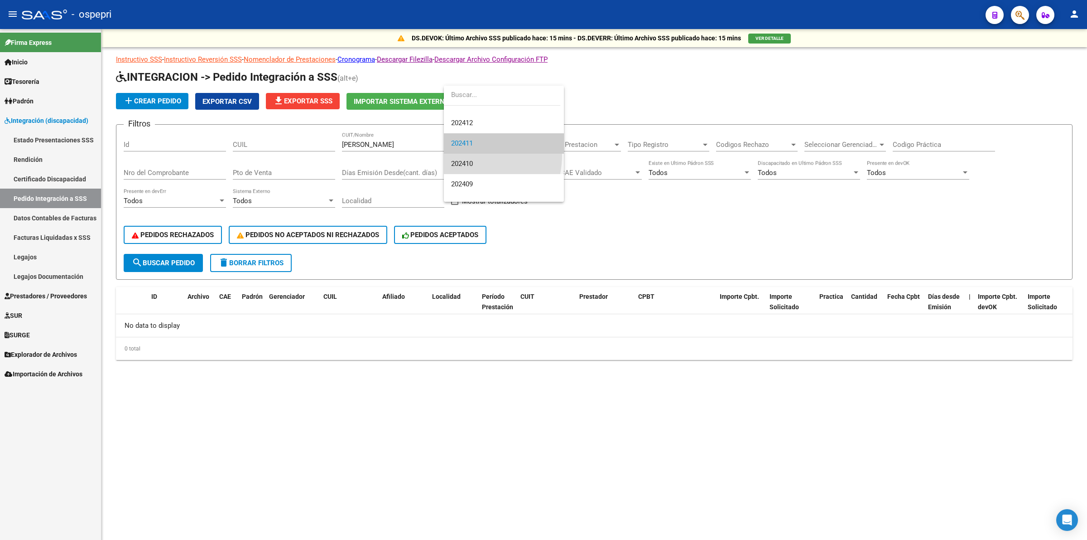
click at [467, 155] on span "202410" at bounding box center [504, 164] width 106 height 20
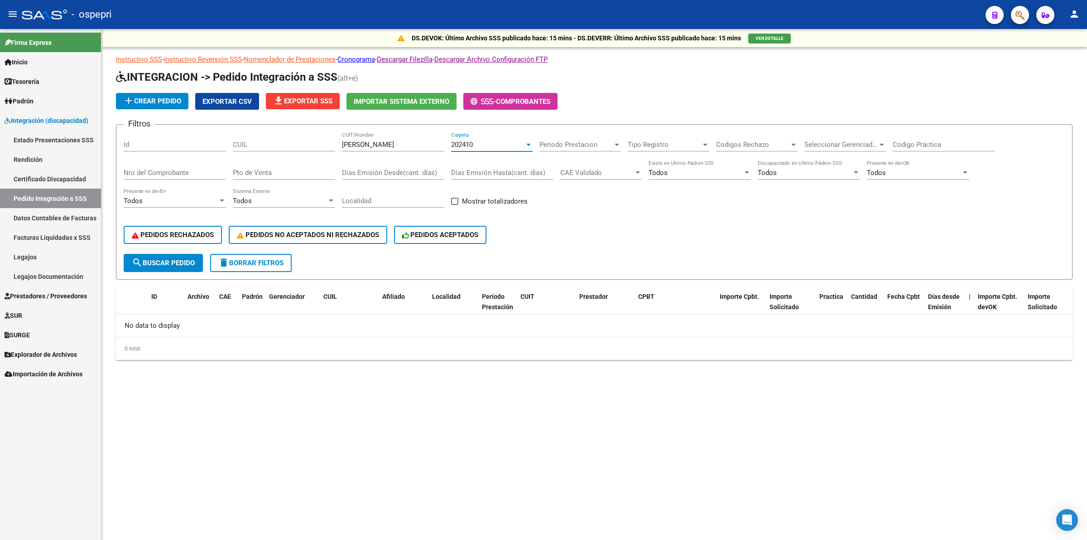
click at [460, 144] on span "202410" at bounding box center [462, 144] width 22 height 8
click at [477, 136] on span "202508" at bounding box center [504, 136] width 106 height 20
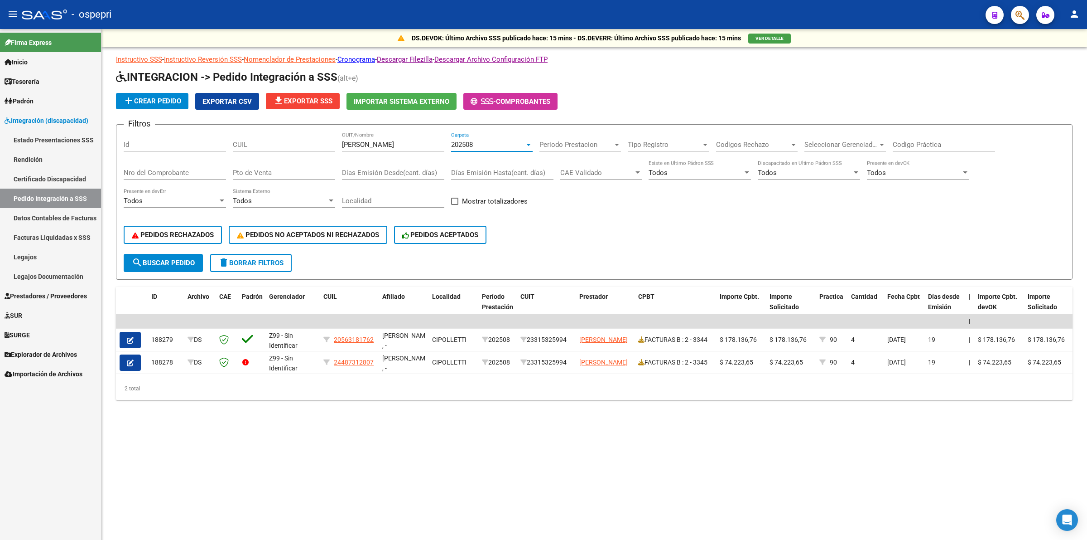
click at [52, 298] on span "Prestadores / Proveedores" at bounding box center [46, 296] width 82 height 10
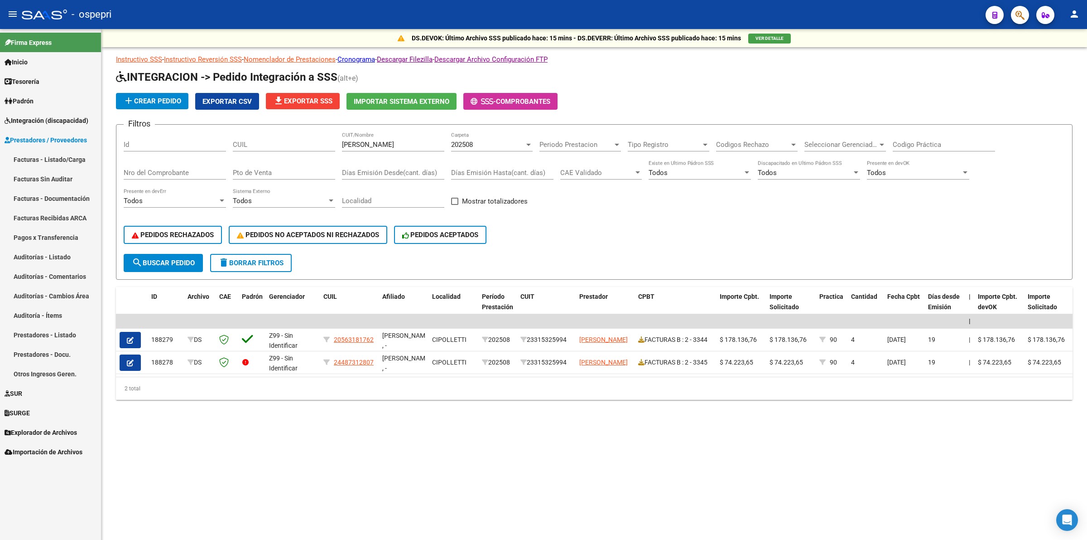
click at [53, 158] on link "Facturas - Listado/Carga" at bounding box center [50, 159] width 101 height 19
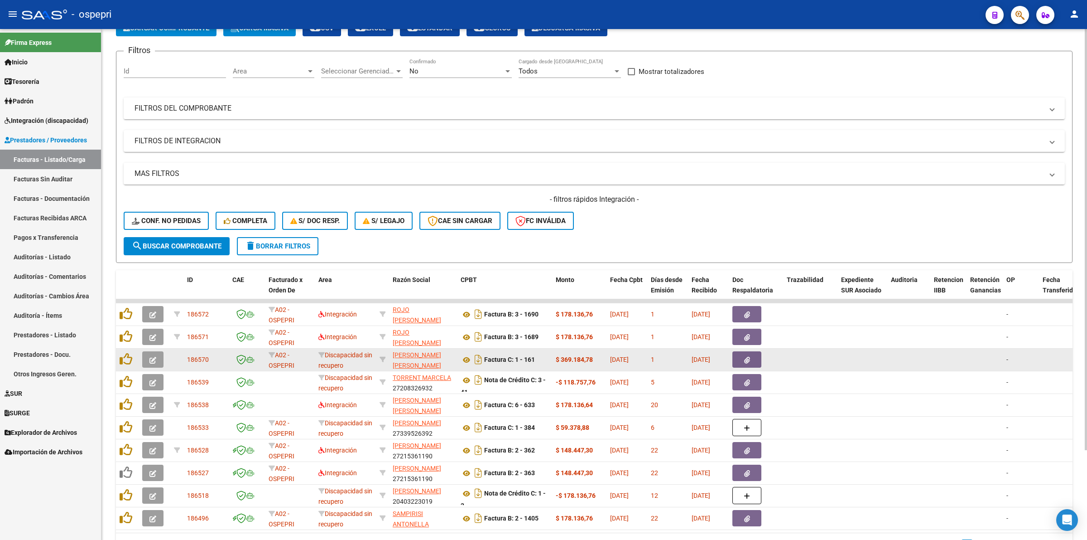
click at [148, 356] on button "button" at bounding box center [152, 359] width 21 height 16
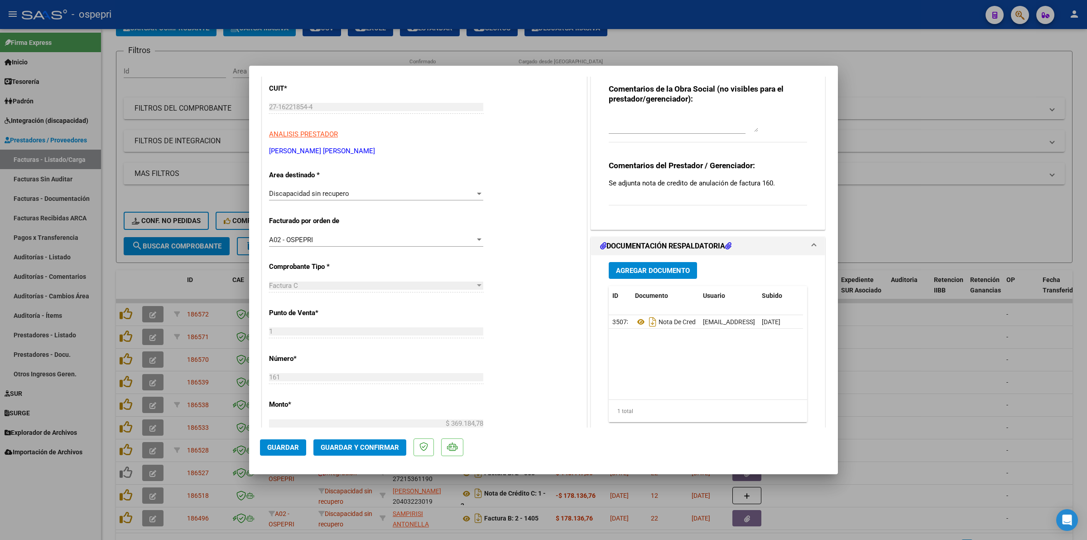
scroll to position [170, 0]
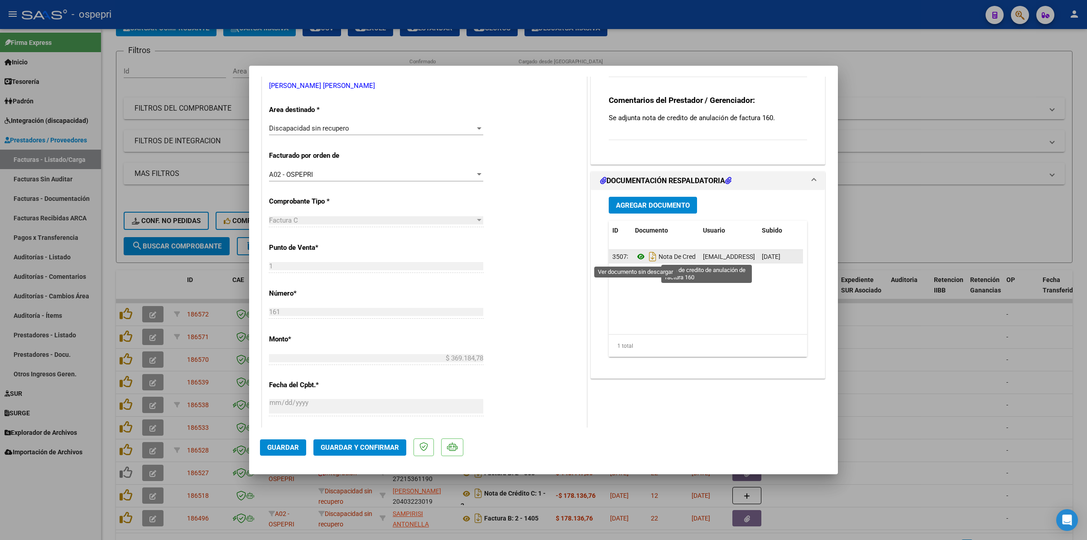
click at [637, 257] on icon at bounding box center [641, 256] width 12 height 11
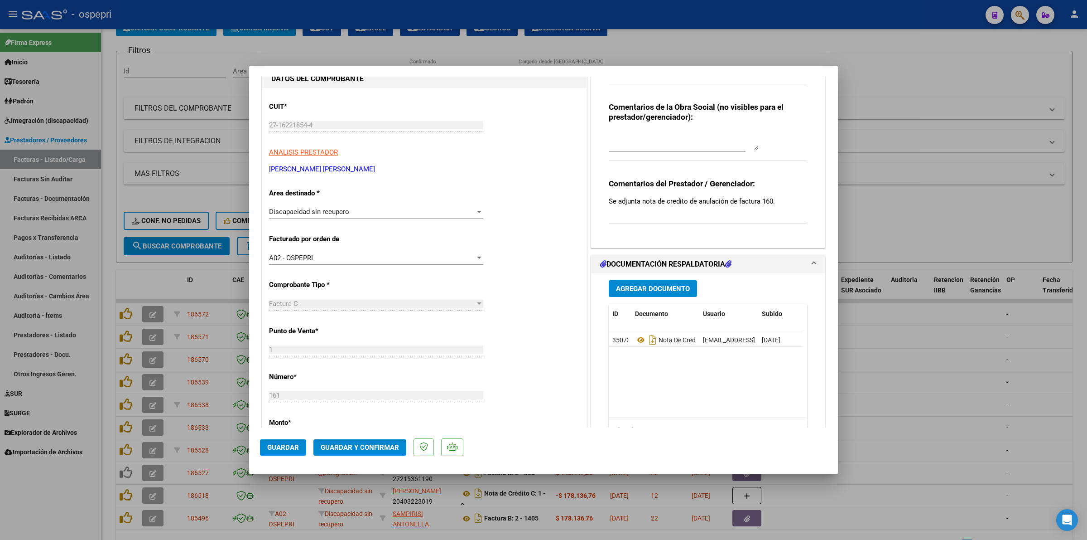
scroll to position [0, 0]
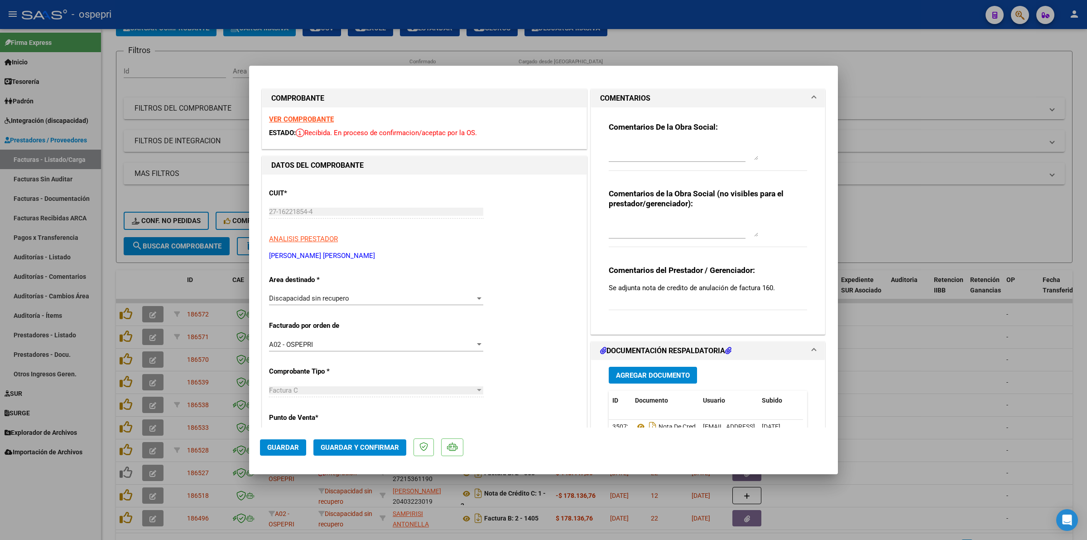
drag, startPoint x: 303, startPoint y: 113, endPoint x: 304, endPoint y: 121, distance: 7.4
click at [303, 114] on div "VER COMPROBANTE ESTADO: Recibida. En proceso de confirmacion/aceptac por la OS." at bounding box center [424, 127] width 324 height 41
click at [304, 121] on strong "VER COMPROBANTE" at bounding box center [301, 119] width 65 height 8
type input "$ 0,00"
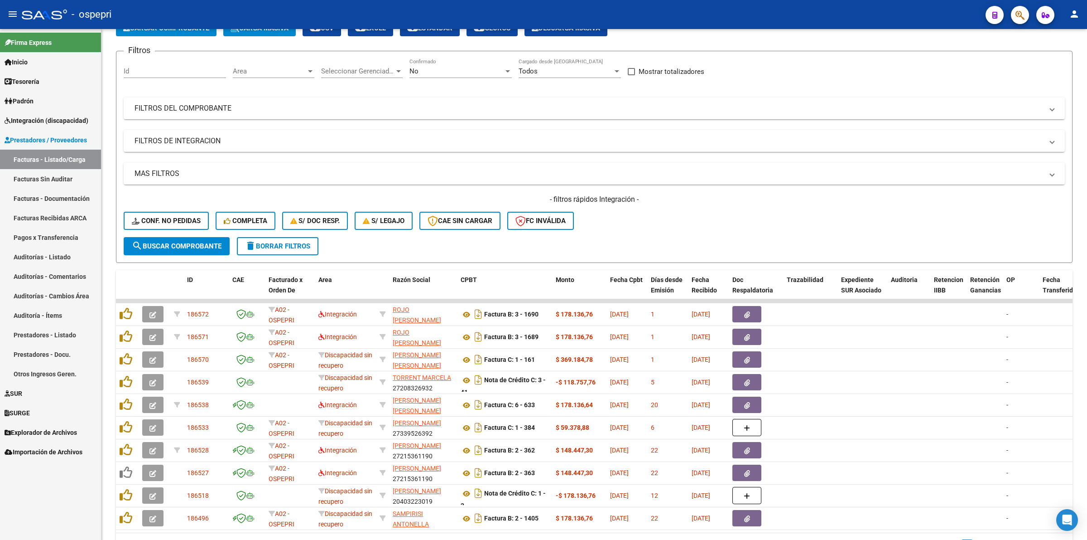
click at [10, 119] on icon at bounding box center [8, 120] width 6 height 6
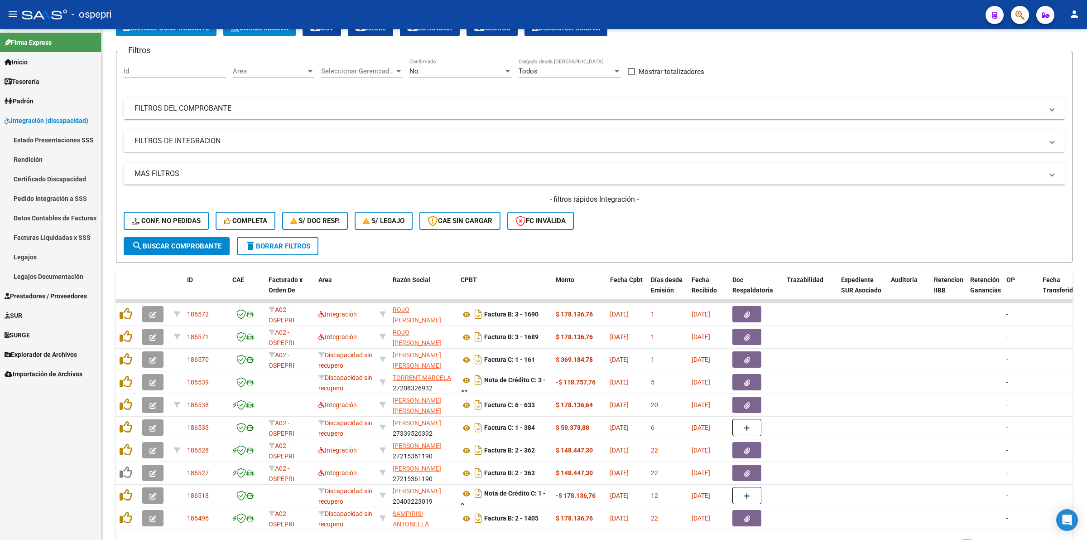
drag, startPoint x: 24, startPoint y: 138, endPoint x: 34, endPoint y: 138, distance: 10.4
click at [25, 138] on link "Estado Presentaciones SSS" at bounding box center [50, 139] width 101 height 19
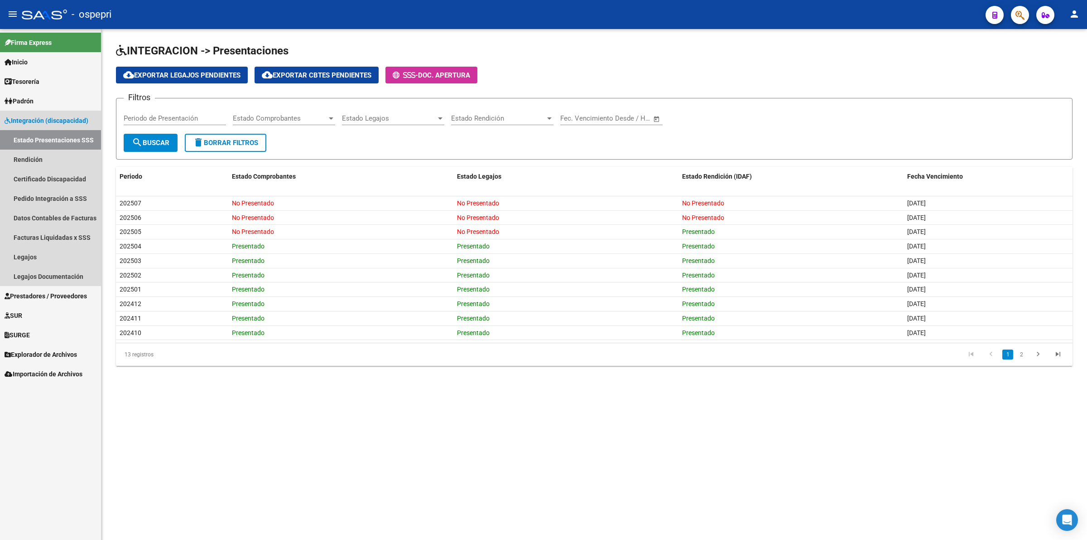
click at [64, 134] on link "Estado Presentaciones SSS" at bounding box center [50, 139] width 101 height 19
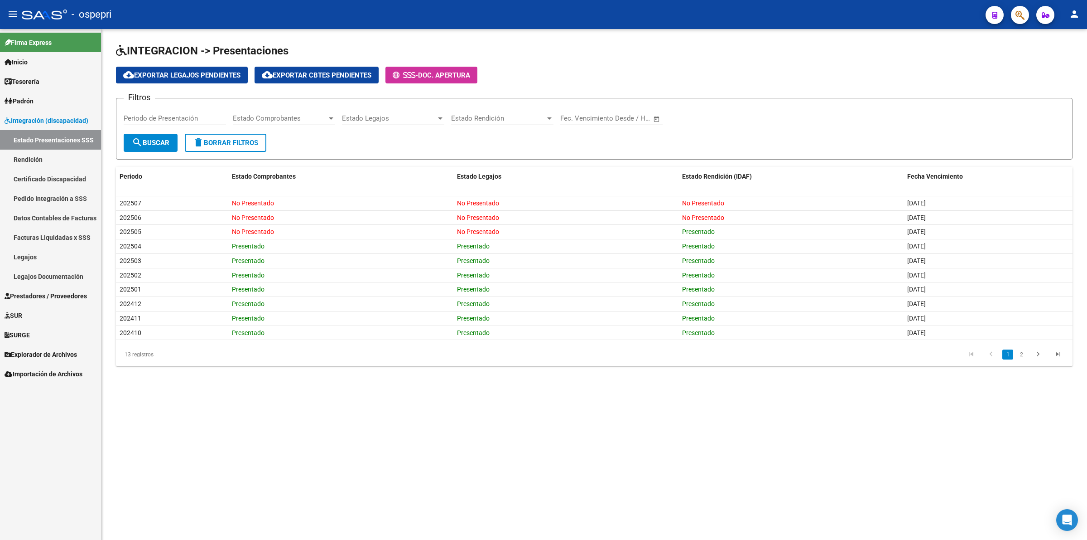
drag, startPoint x: 43, startPoint y: 259, endPoint x: 50, endPoint y: 252, distance: 9.6
click at [43, 258] on link "Legajos" at bounding box center [50, 256] width 101 height 19
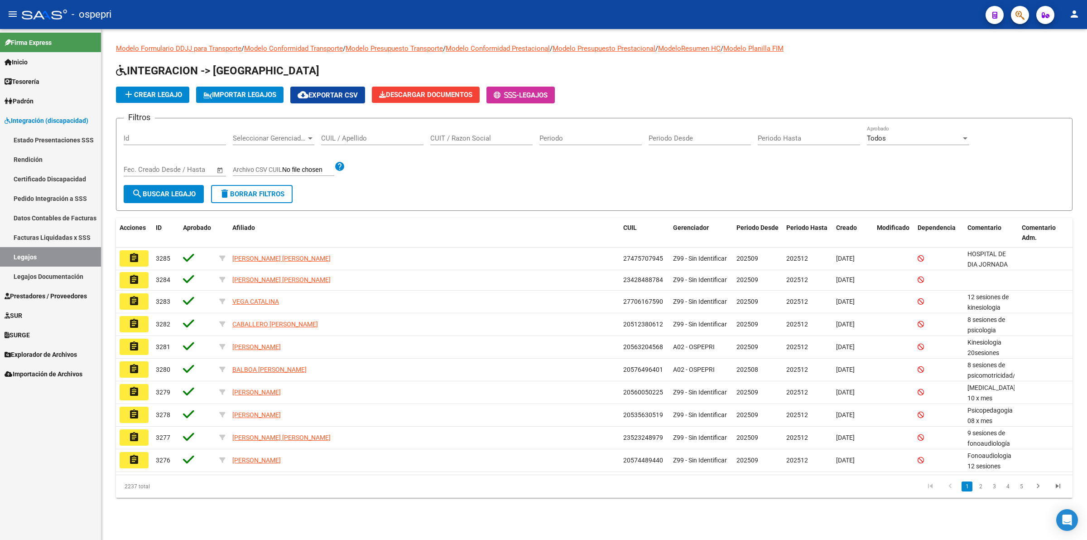
drag, startPoint x: 358, startPoint y: 145, endPoint x: 361, endPoint y: 136, distance: 9.5
click at [359, 140] on div "CUIL / Apellido" at bounding box center [372, 139] width 102 height 28
click at [361, 136] on input "CUIL / Apellido" at bounding box center [372, 138] width 102 height 8
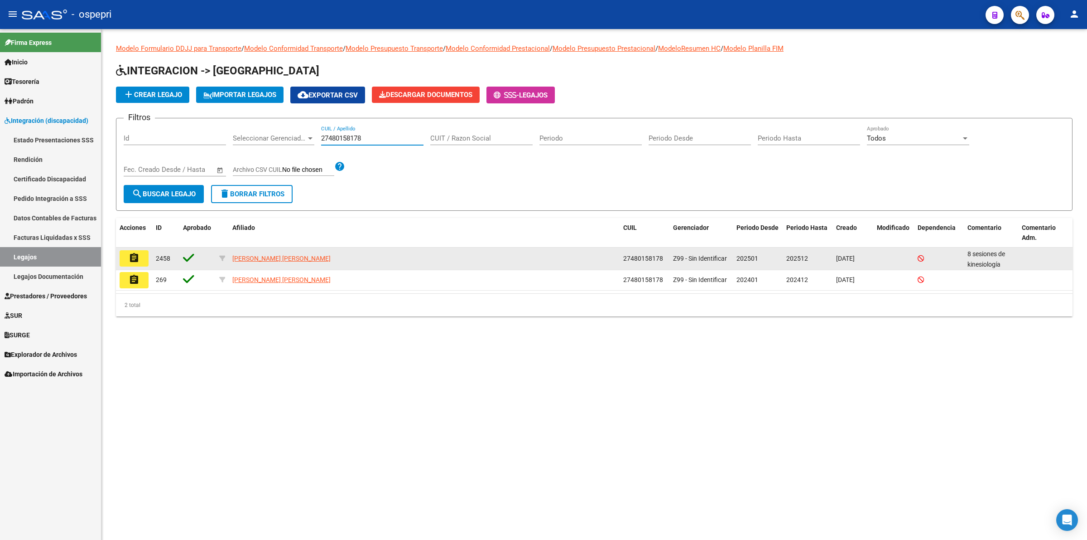
type input "27480158178"
click at [130, 254] on mat-icon "assignment" at bounding box center [134, 257] width 11 height 11
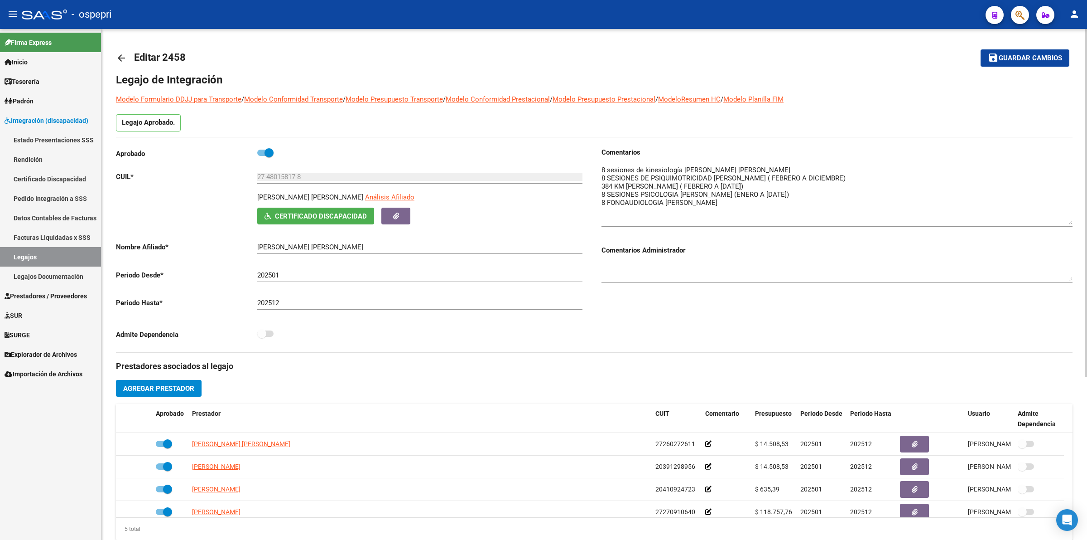
drag, startPoint x: 1068, startPoint y: 176, endPoint x: 1068, endPoint y: 218, distance: 42.1
click at [1068, 218] on textarea at bounding box center [837, 195] width 471 height 60
click at [119, 57] on mat-icon "arrow_back" at bounding box center [121, 58] width 11 height 11
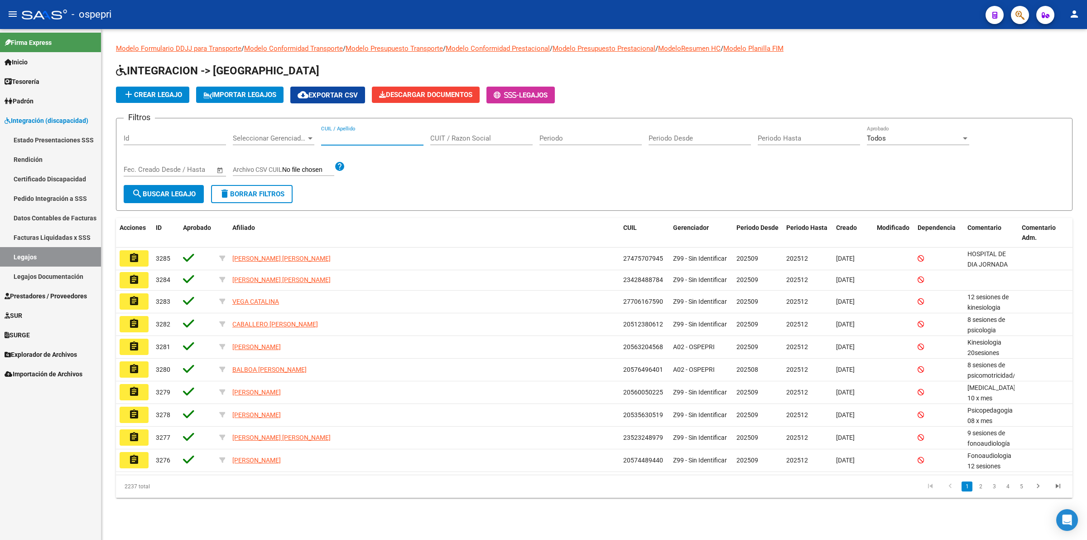
click at [343, 137] on input "CUIL / Apellido" at bounding box center [372, 138] width 102 height 8
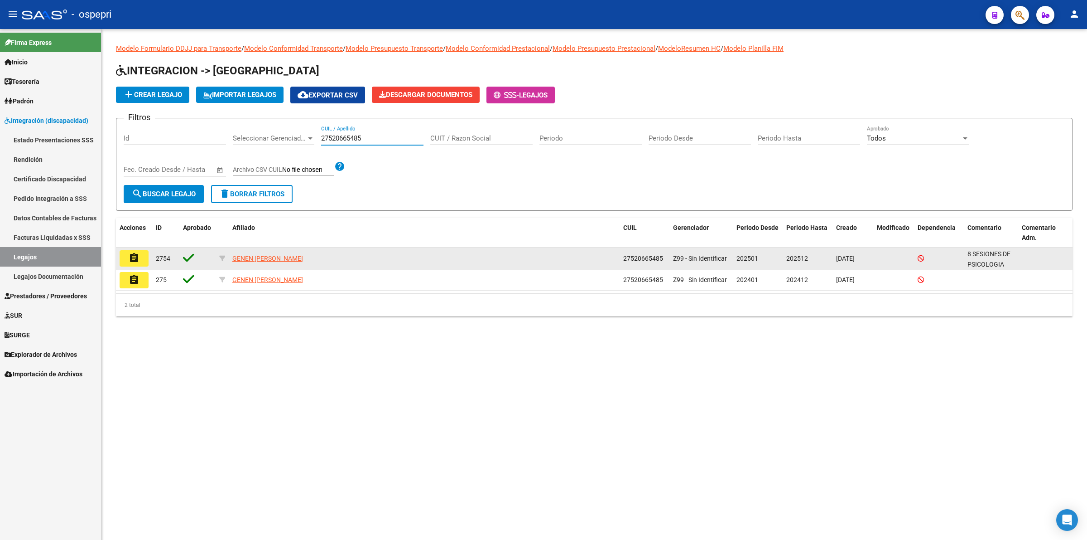
type input "27520665485"
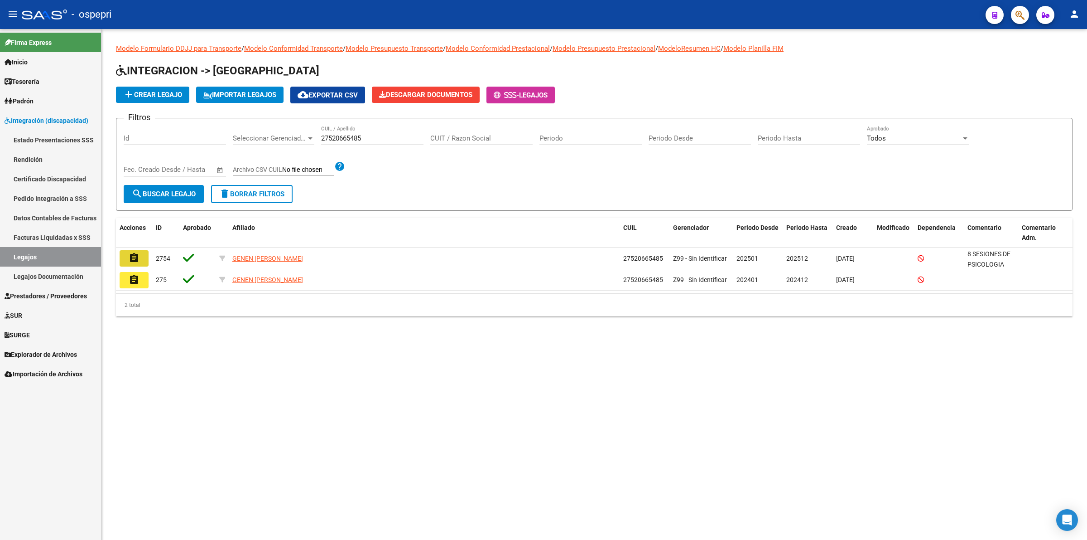
drag, startPoint x: 134, startPoint y: 253, endPoint x: 377, endPoint y: 255, distance: 243.7
click at [134, 252] on mat-icon "assignment" at bounding box center [134, 257] width 11 height 11
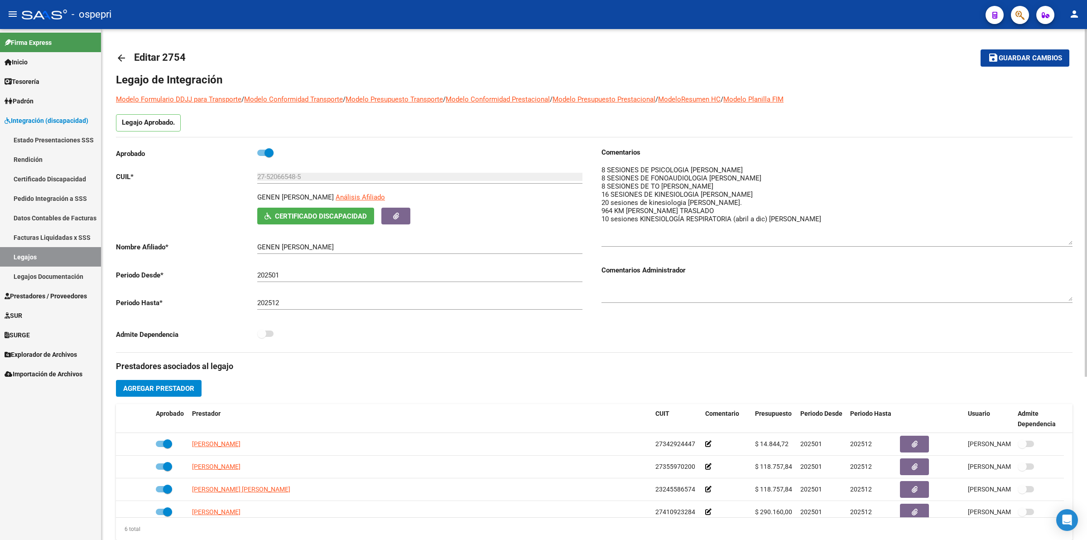
drag, startPoint x: 1070, startPoint y: 178, endPoint x: 1084, endPoint y: 239, distance: 63.2
click at [1084, 239] on div "arrow_back Editar 2754 save Guardar cambios Legajo de Integración Modelo Formul…" at bounding box center [595, 404] width 988 height 750
click at [123, 54] on mat-icon "arrow_back" at bounding box center [121, 58] width 11 height 11
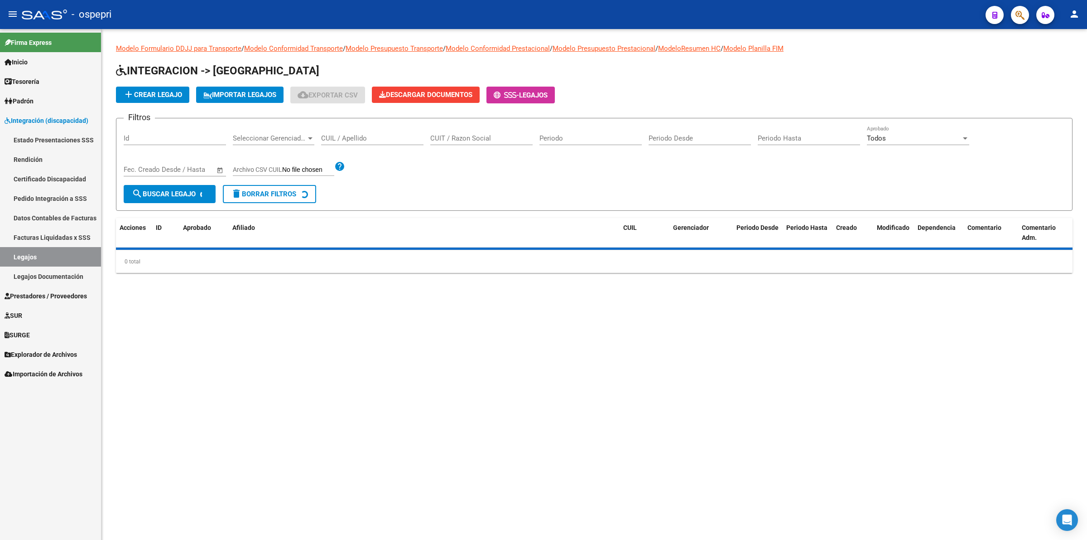
click at [71, 196] on link "Pedido Integración a SSS" at bounding box center [50, 197] width 101 height 19
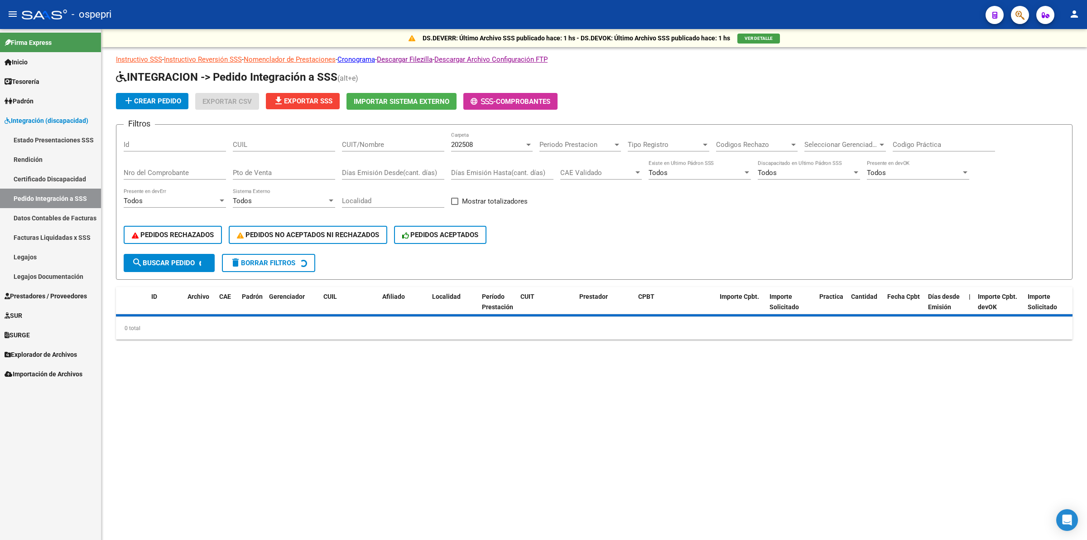
click at [359, 140] on input "CUIT/Nombre" at bounding box center [393, 144] width 102 height 8
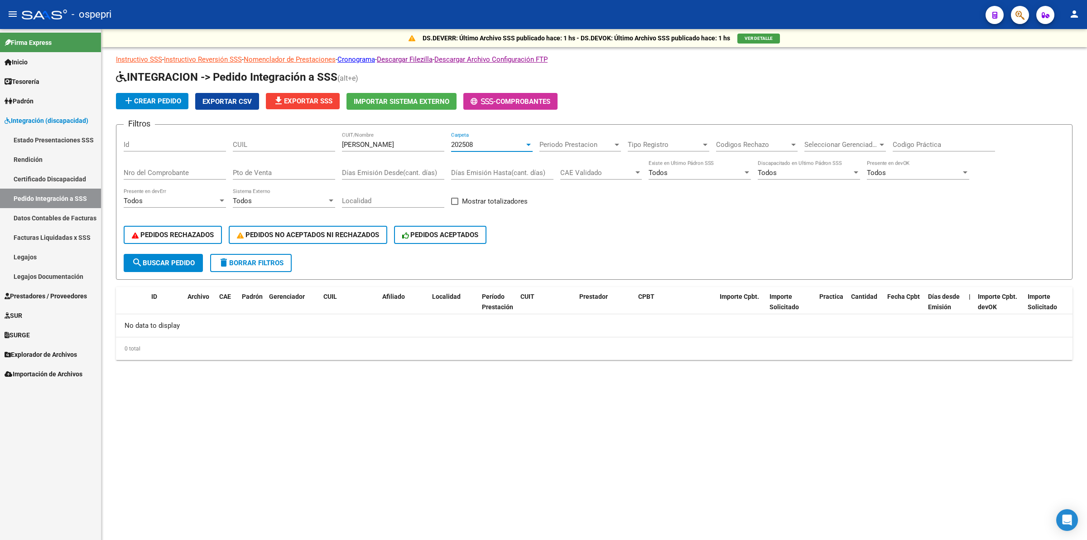
click at [453, 140] on span "202508" at bounding box center [462, 144] width 22 height 8
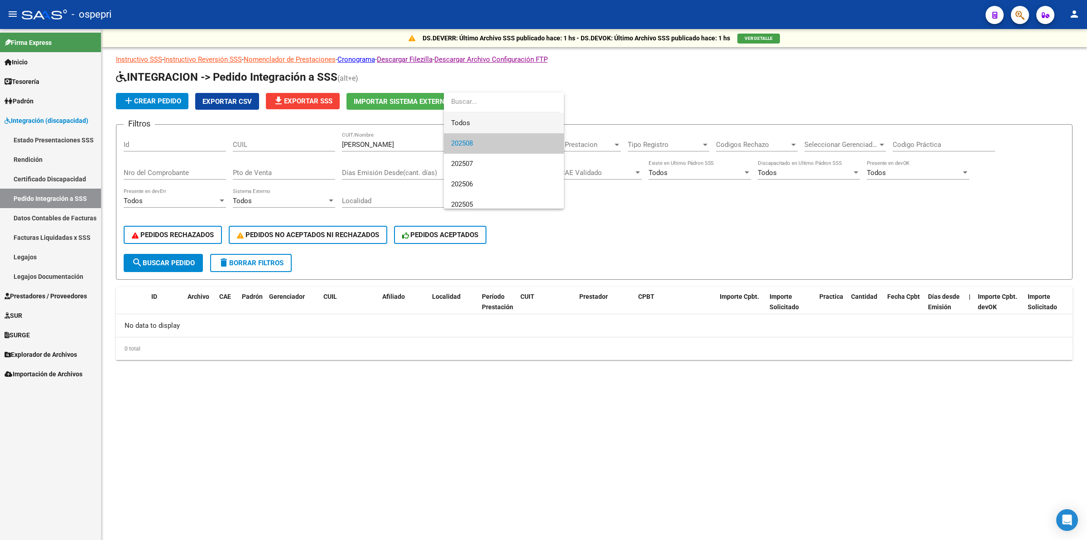
click at [456, 122] on span "Todos" at bounding box center [504, 123] width 106 height 20
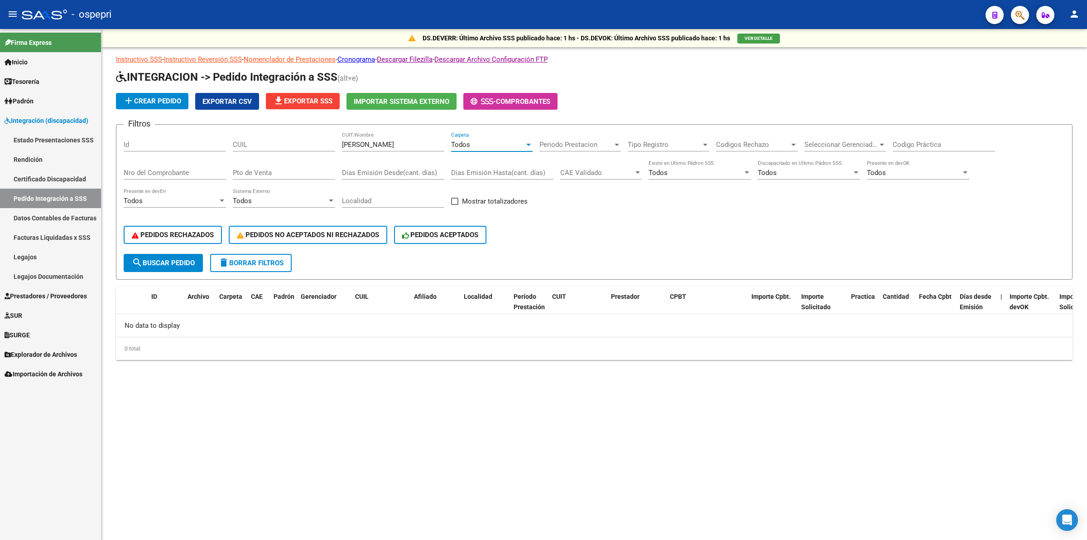
click at [178, 259] on span "search Buscar Pedido" at bounding box center [163, 263] width 63 height 8
drag, startPoint x: 391, startPoint y: 144, endPoint x: 159, endPoint y: 135, distance: 232.6
click at [159, 136] on div "Filtros Id CUIL [PERSON_NAME] CUIT/Nombre Todos Carpeta Periodo Prestacion Peri…" at bounding box center [594, 193] width 941 height 122
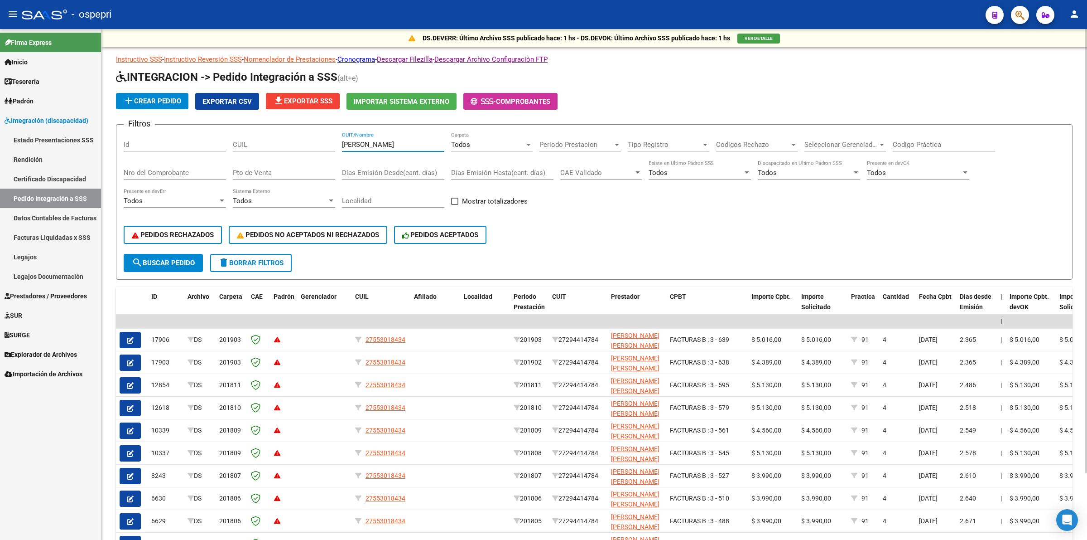
type input "[PERSON_NAME]"
drag, startPoint x: 388, startPoint y: 146, endPoint x: 241, endPoint y: 134, distance: 147.3
click at [241, 134] on div "Filtros Id CUIL [PERSON_NAME] CUIT/Nombre Todos Carpeta Periodo Prestacion Peri…" at bounding box center [594, 193] width 941 height 122
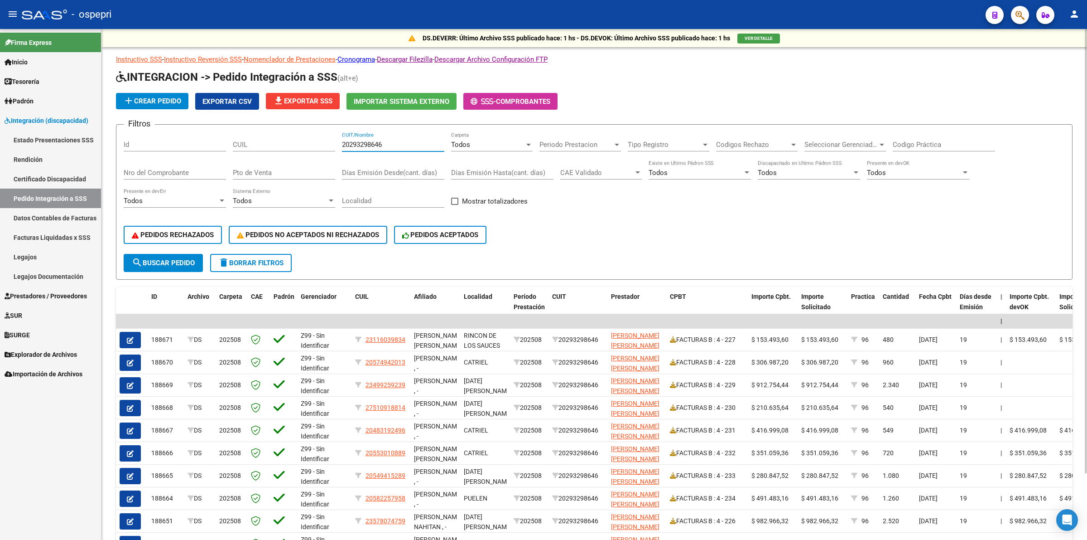
type input "20293298646"
click at [465, 142] on span "Todos" at bounding box center [460, 144] width 19 height 8
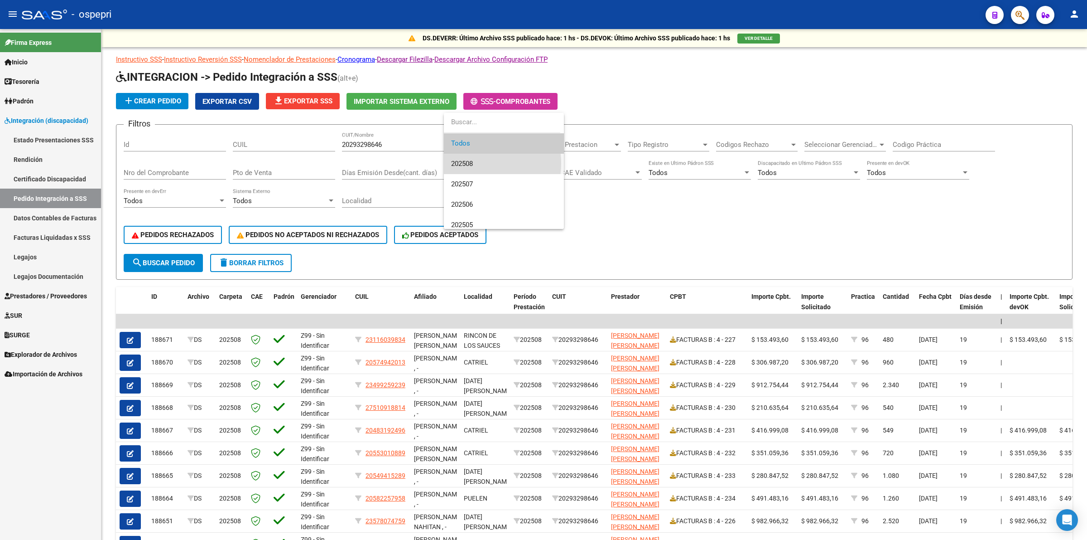
click at [476, 163] on span "202508" at bounding box center [504, 164] width 106 height 20
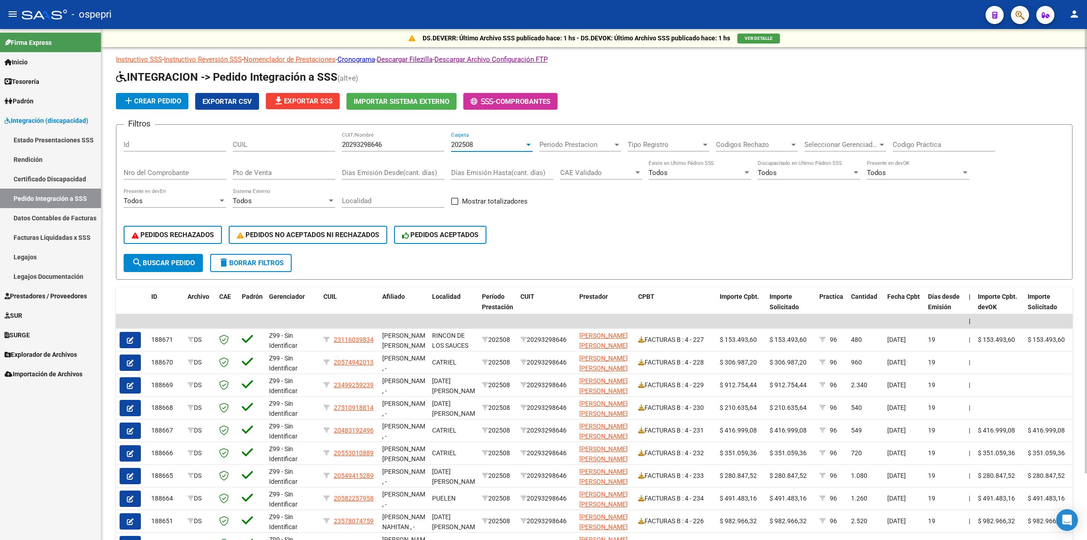
click at [169, 263] on span "search Buscar Pedido" at bounding box center [163, 263] width 63 height 8
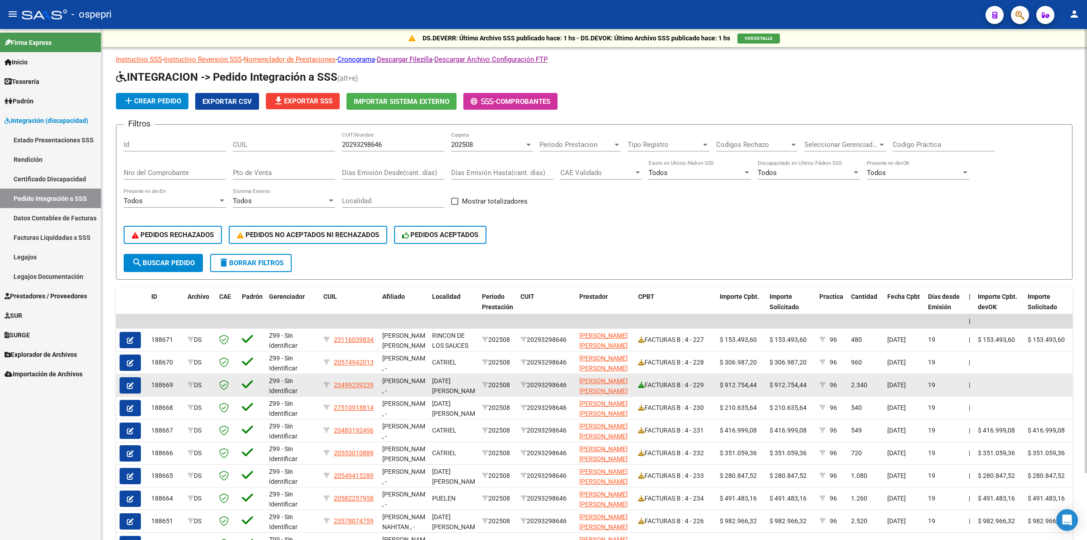
click at [639, 383] on icon at bounding box center [641, 384] width 6 height 6
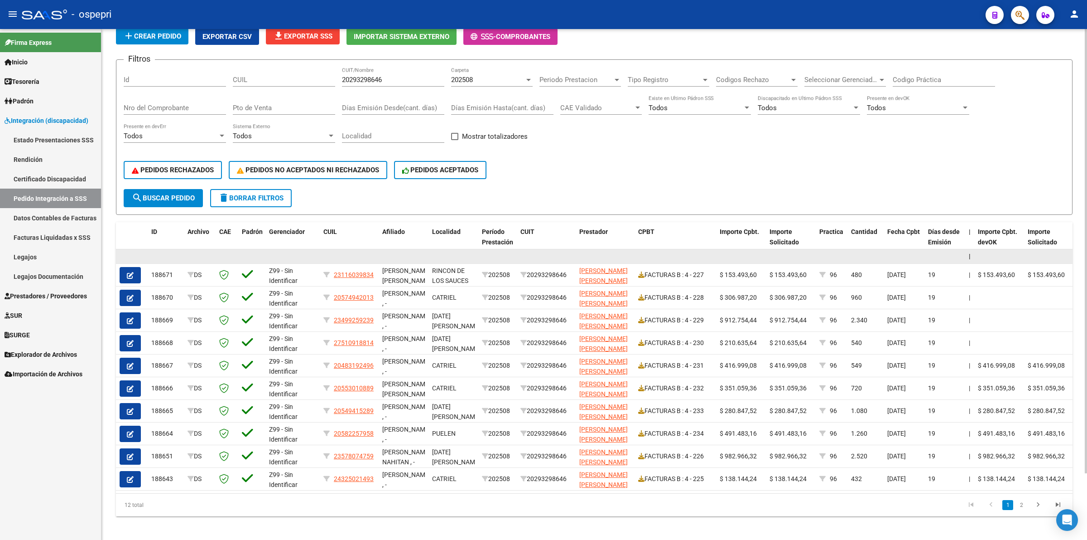
scroll to position [76, 0]
